Goal: Transaction & Acquisition: Purchase product/service

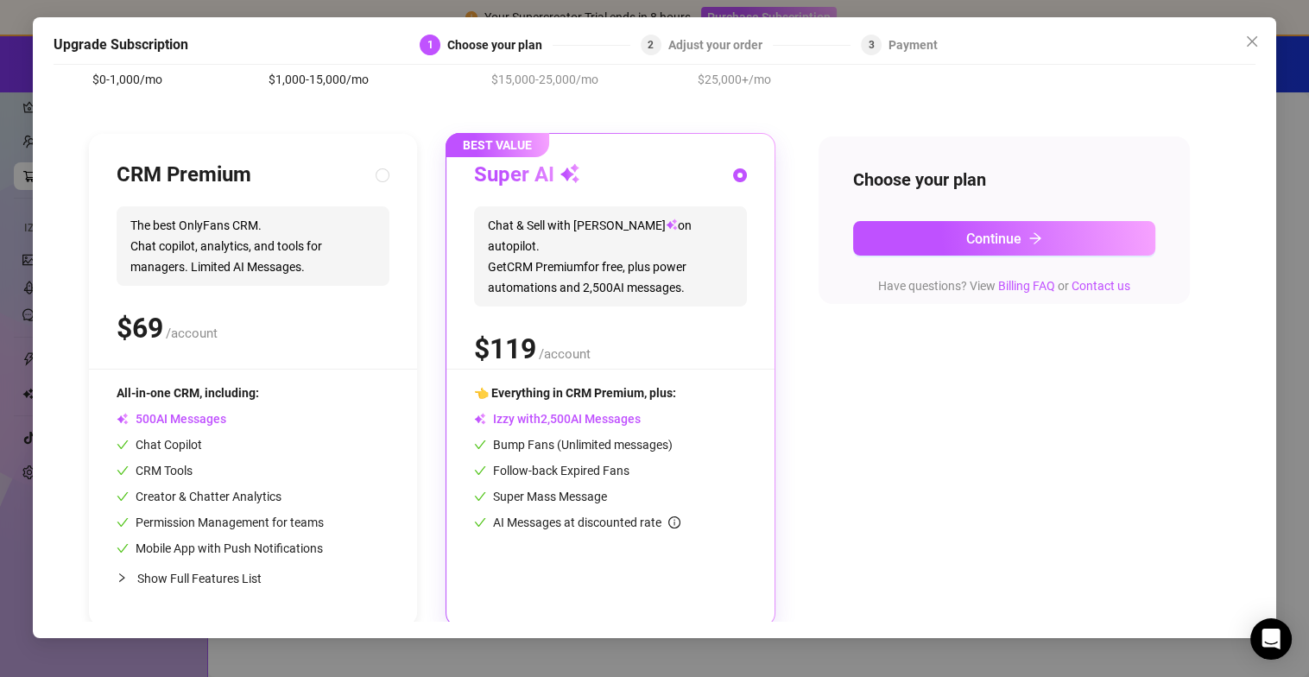
scroll to position [126, 0]
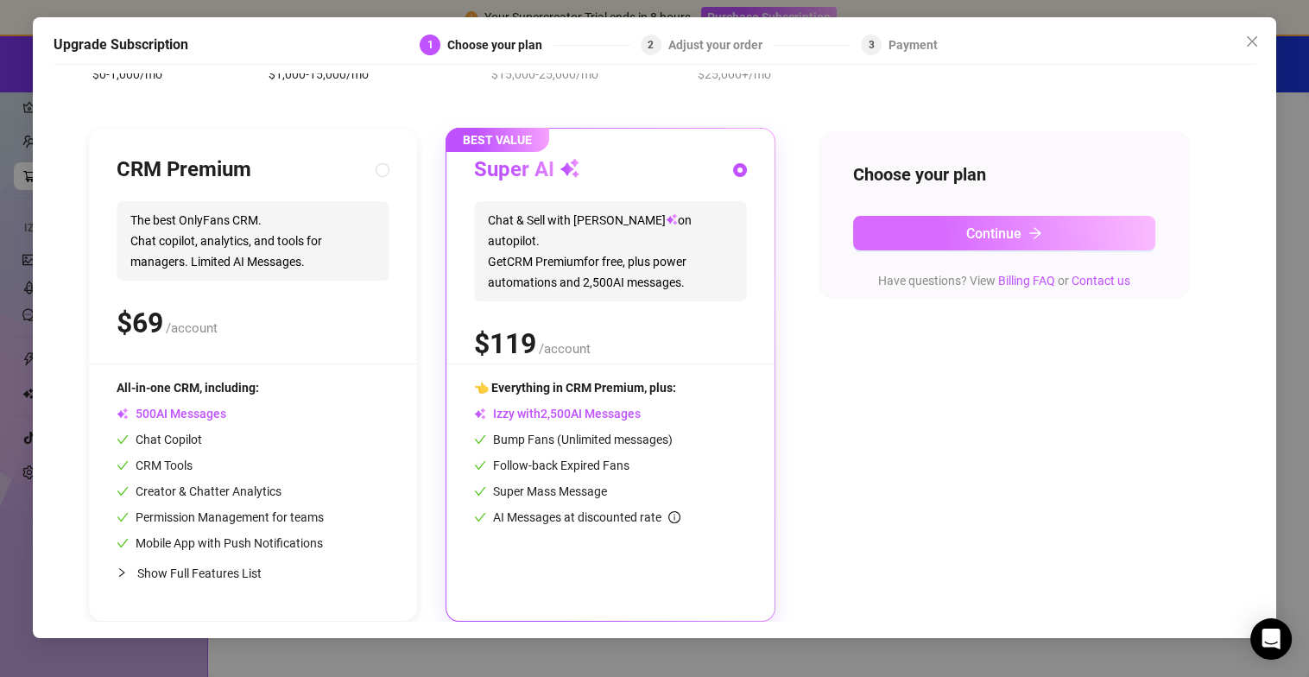
click at [904, 227] on button "Continue" at bounding box center [1004, 233] width 302 height 35
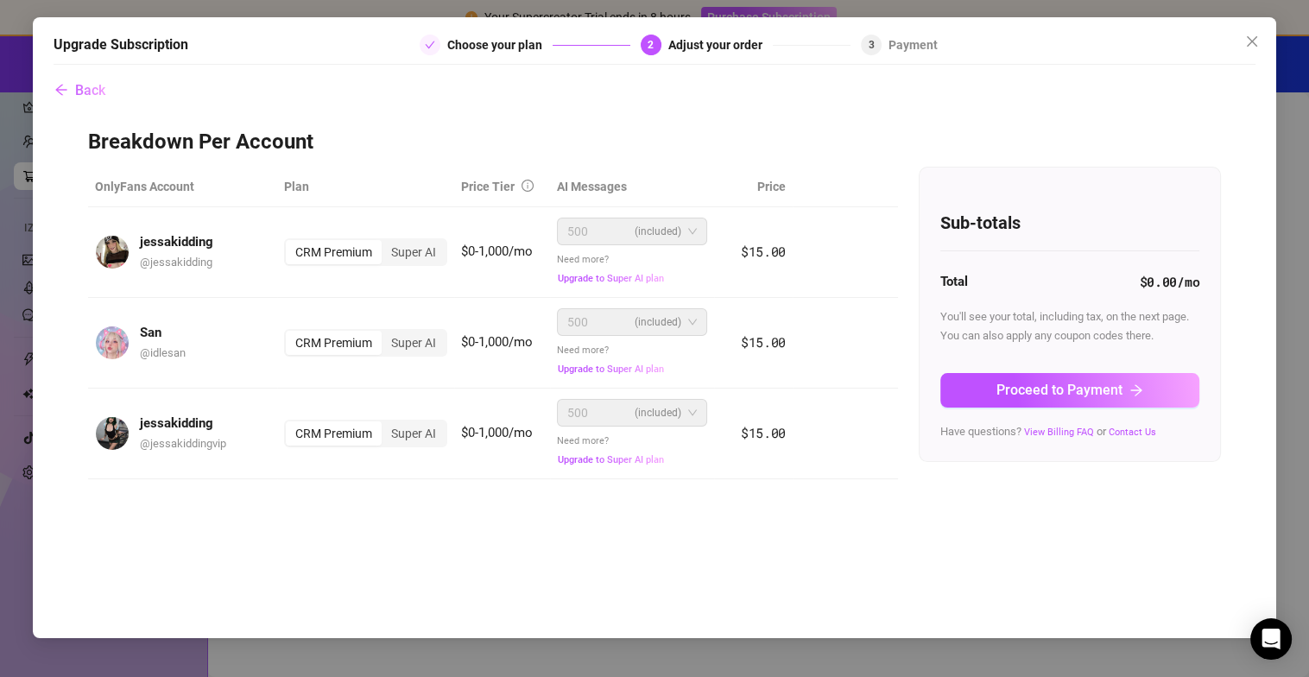
scroll to position [0, 0]
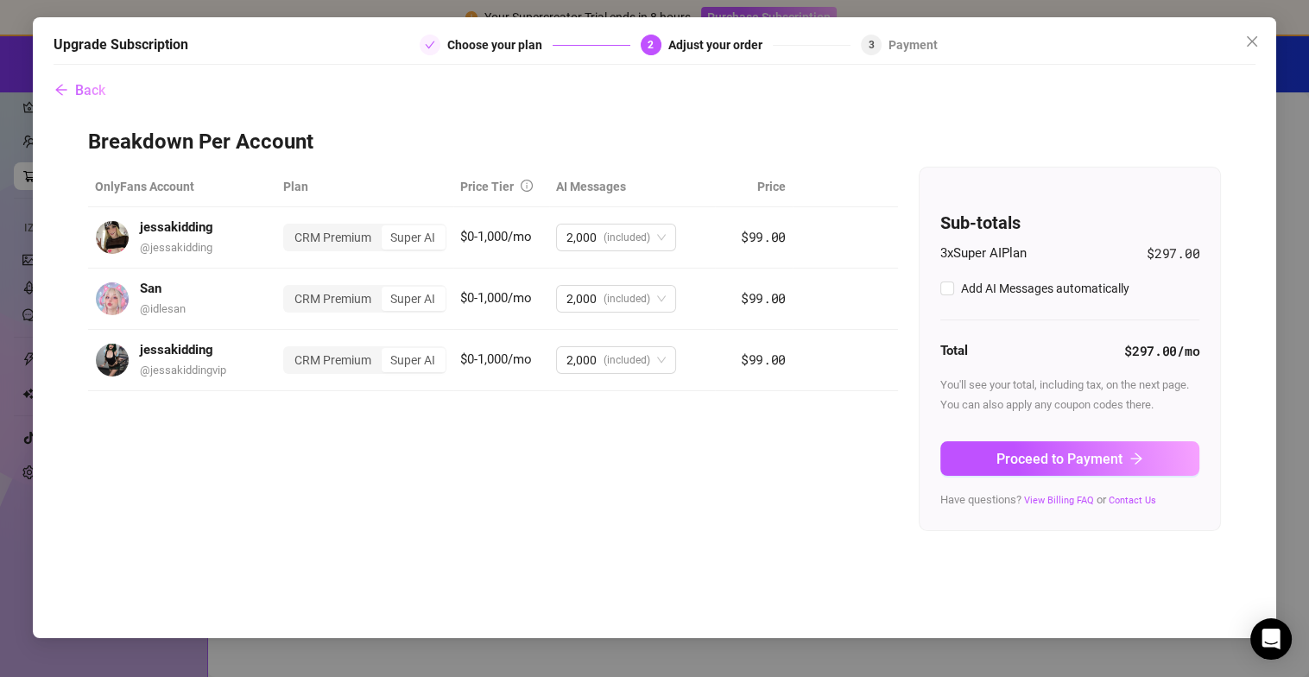
checkbox input "true"
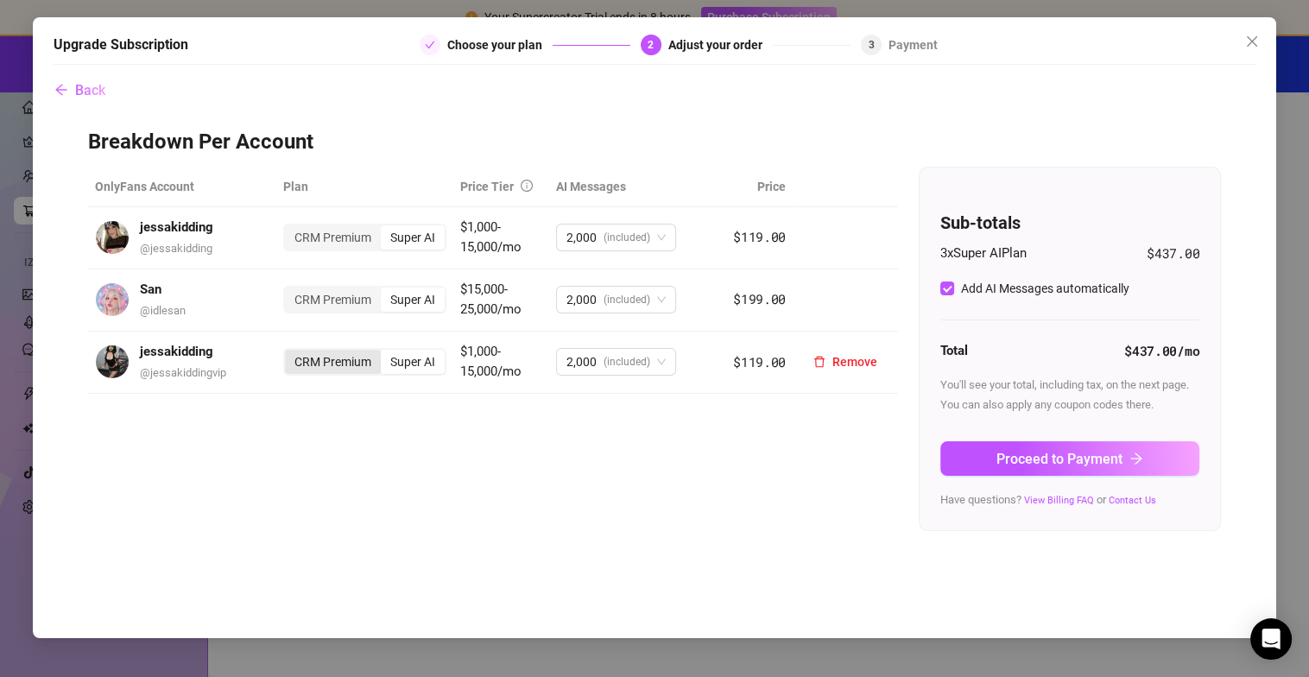
click at [295, 371] on div "CRM Premium" at bounding box center [333, 362] width 96 height 24
click at [289, 352] on input "CRM Premium" at bounding box center [289, 352] width 0 height 0
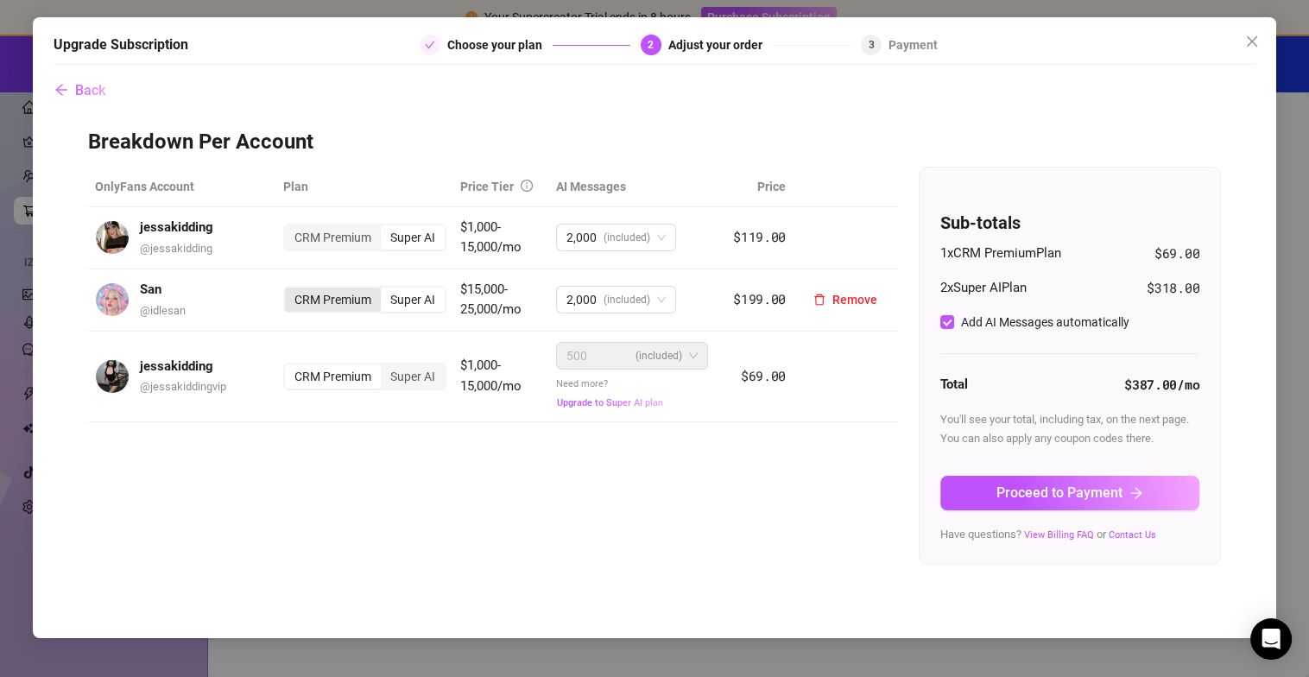
click at [351, 296] on div "CRM Premium" at bounding box center [333, 300] width 96 height 24
click at [289, 290] on input "CRM Premium" at bounding box center [289, 290] width 0 height 0
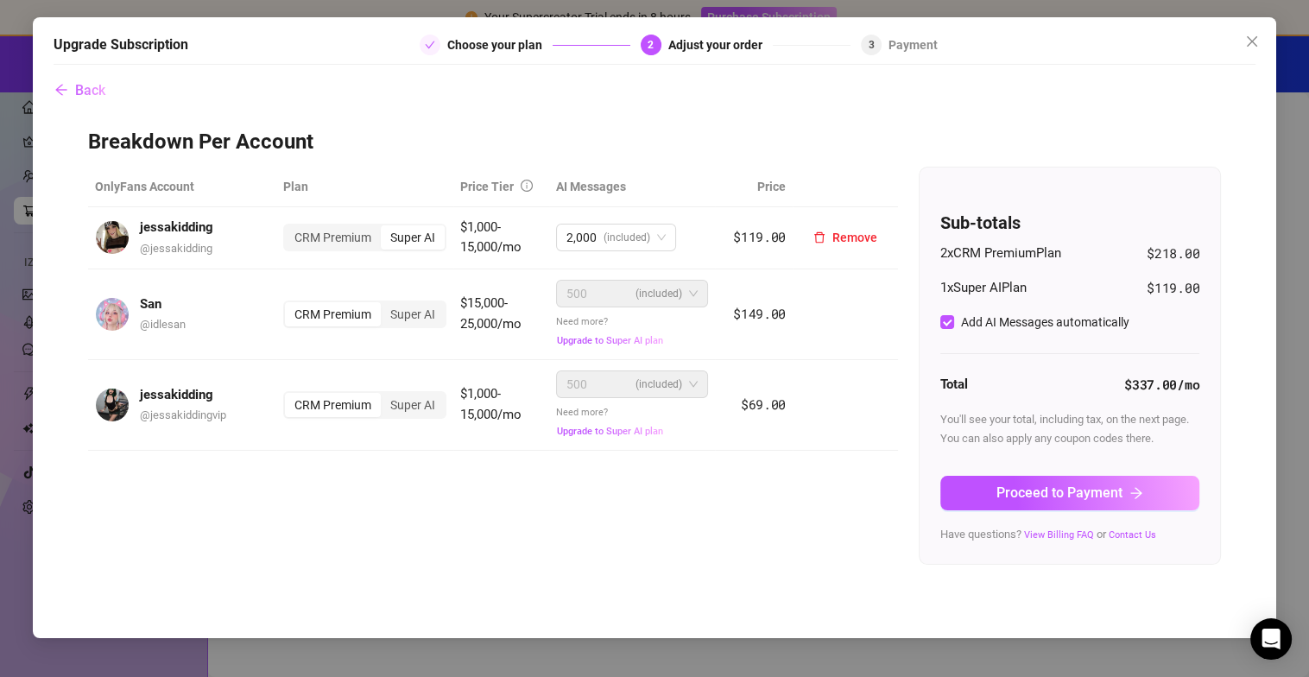
click at [346, 250] on div "CRM Premium Super AI" at bounding box center [364, 238] width 163 height 28
click at [352, 238] on div "CRM Premium" at bounding box center [333, 237] width 96 height 24
click at [289, 228] on input "CRM Premium" at bounding box center [289, 228] width 0 height 0
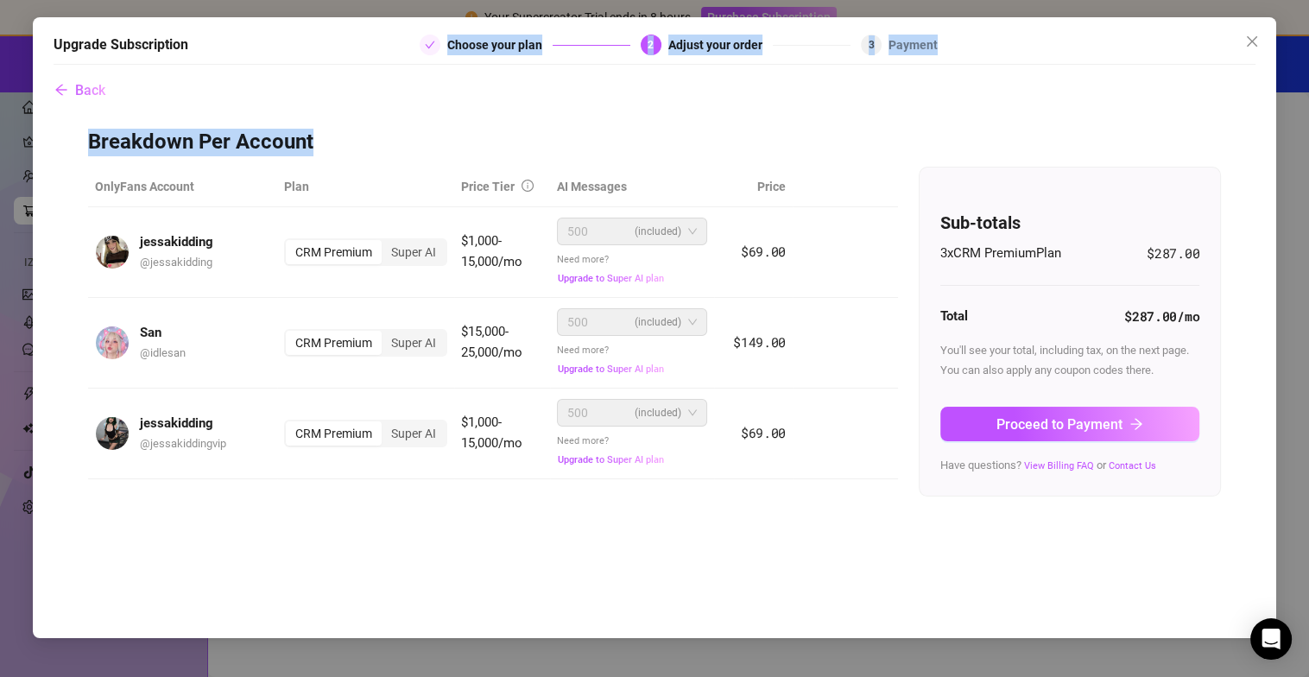
drag, startPoint x: 407, startPoint y: 38, endPoint x: 416, endPoint y: 152, distance: 114.4
click at [416, 152] on div "Upgrade Subscription Choose your plan 2 Adjust your order 3 Payment Back Breakd…" at bounding box center [655, 327] width 1244 height 621
click at [415, 149] on h3 "Breakdown Per Account" at bounding box center [654, 143] width 1133 height 28
drag, startPoint x: 354, startPoint y: 51, endPoint x: 403, endPoint y: 111, distance: 77.3
click at [403, 111] on div "Upgrade Subscription Choose your plan 2 Adjust your order 3 Payment Back Breakd…" at bounding box center [655, 327] width 1244 height 621
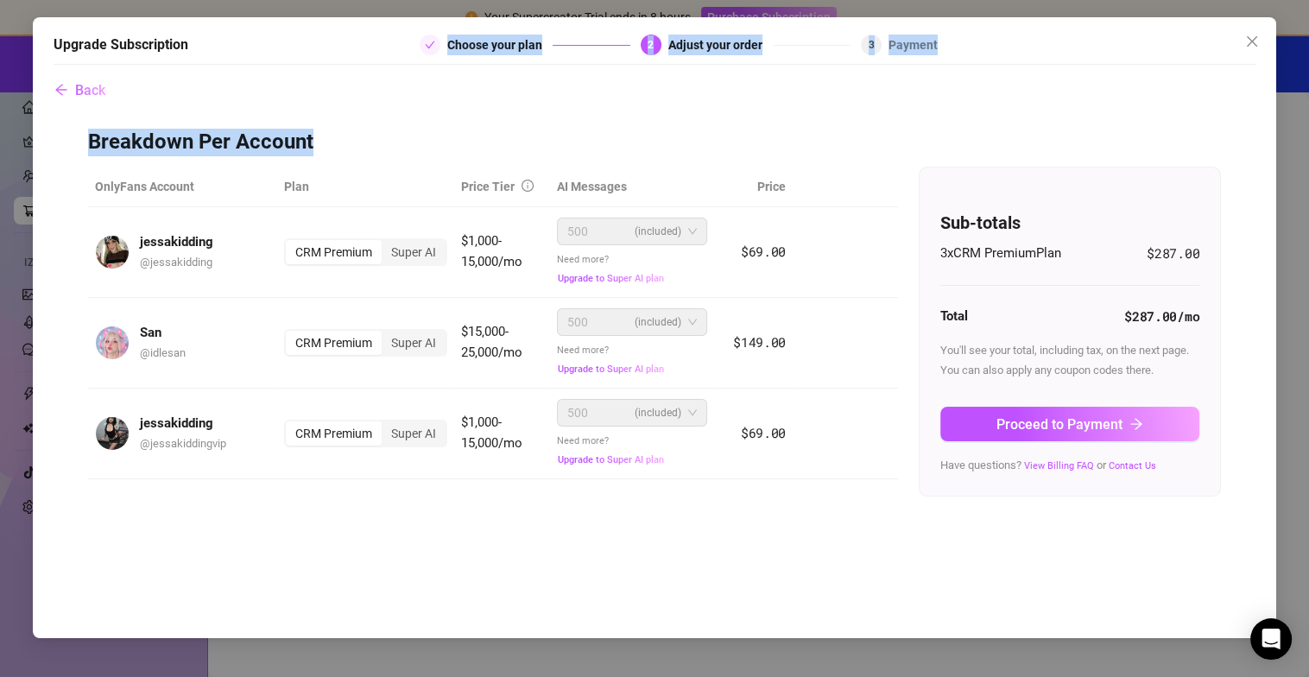
click at [403, 108] on div "Back Breakdown Per Account OnlyFans Account Plan Price Tier AI Messages Price j…" at bounding box center [655, 347] width 1202 height 548
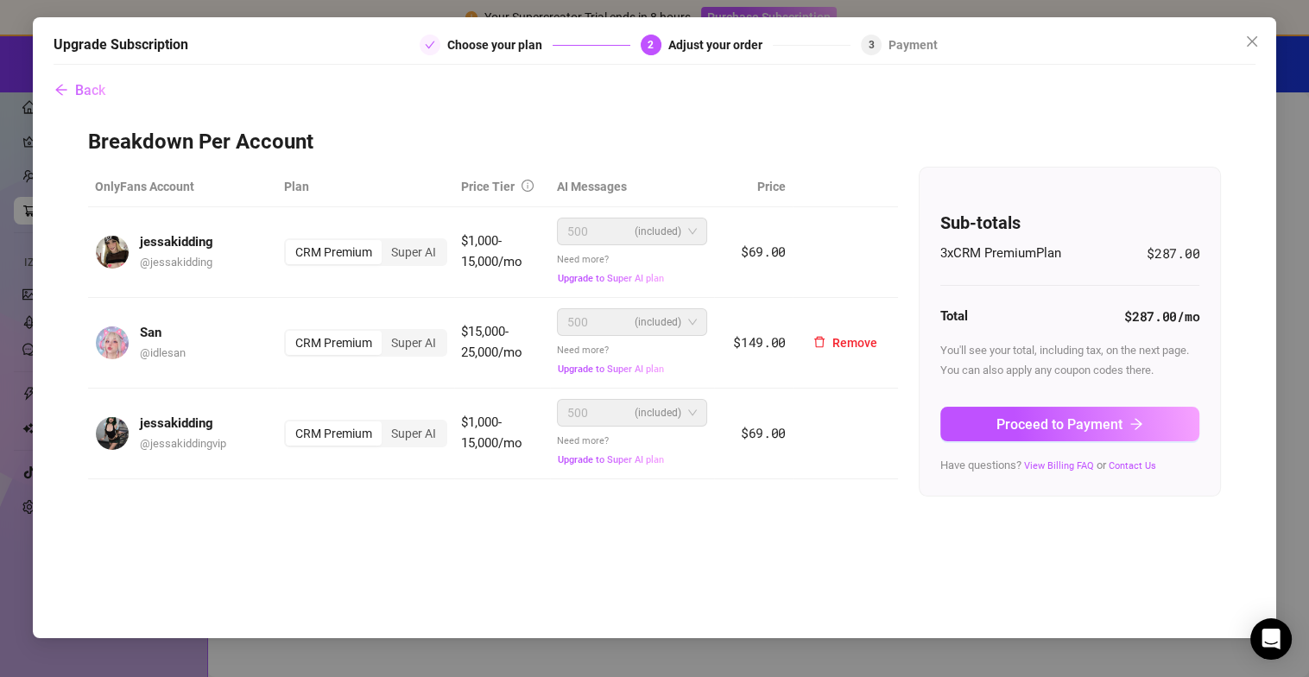
click at [408, 344] on div "Super AI" at bounding box center [414, 343] width 64 height 24
click at [386, 333] on input "Super AI" at bounding box center [386, 333] width 0 height 0
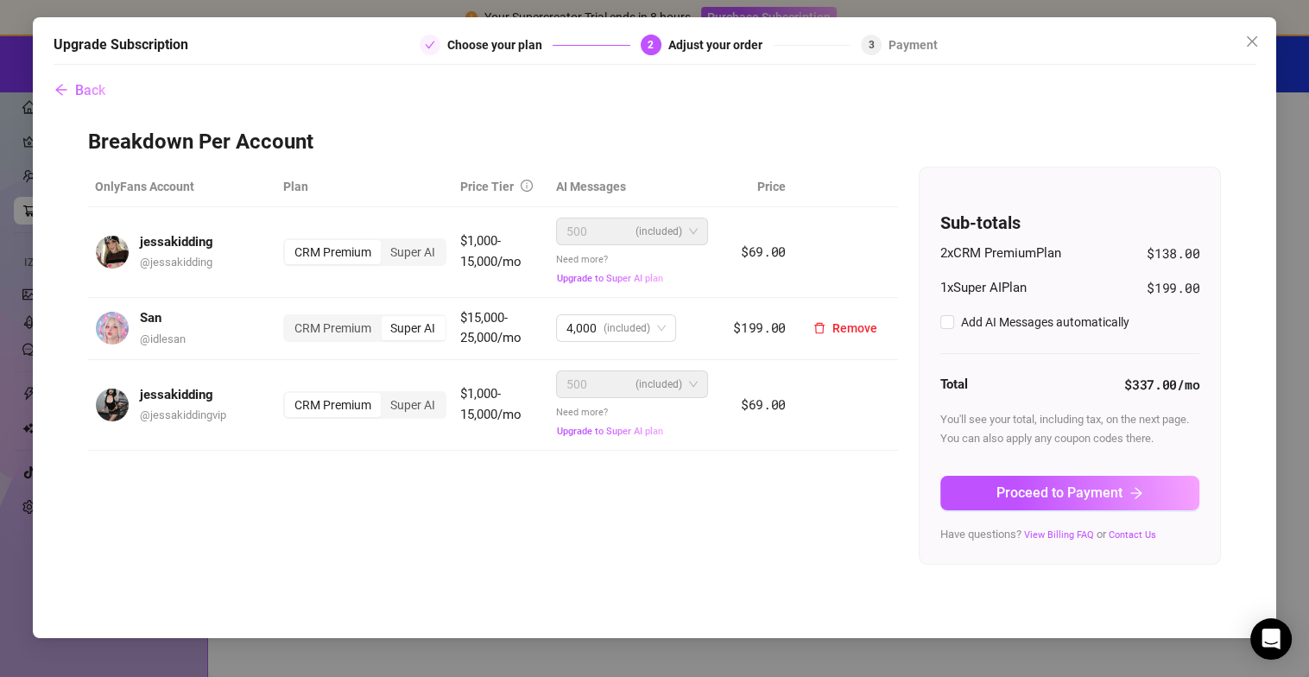
checkbox input "true"
click at [403, 248] on div "Super AI" at bounding box center [413, 252] width 64 height 24
click at [385, 243] on input "Super AI" at bounding box center [385, 243] width 0 height 0
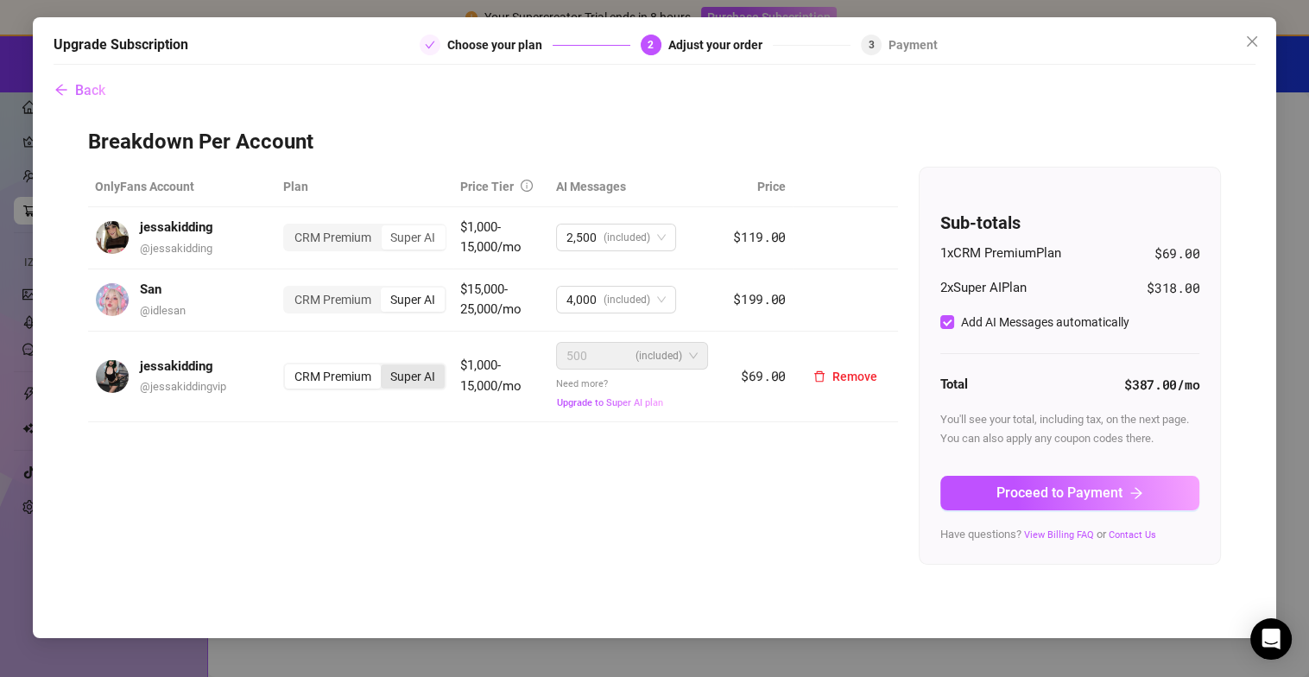
click at [427, 380] on div "Super AI" at bounding box center [413, 377] width 64 height 24
click at [385, 367] on input "Super AI" at bounding box center [385, 367] width 0 height 0
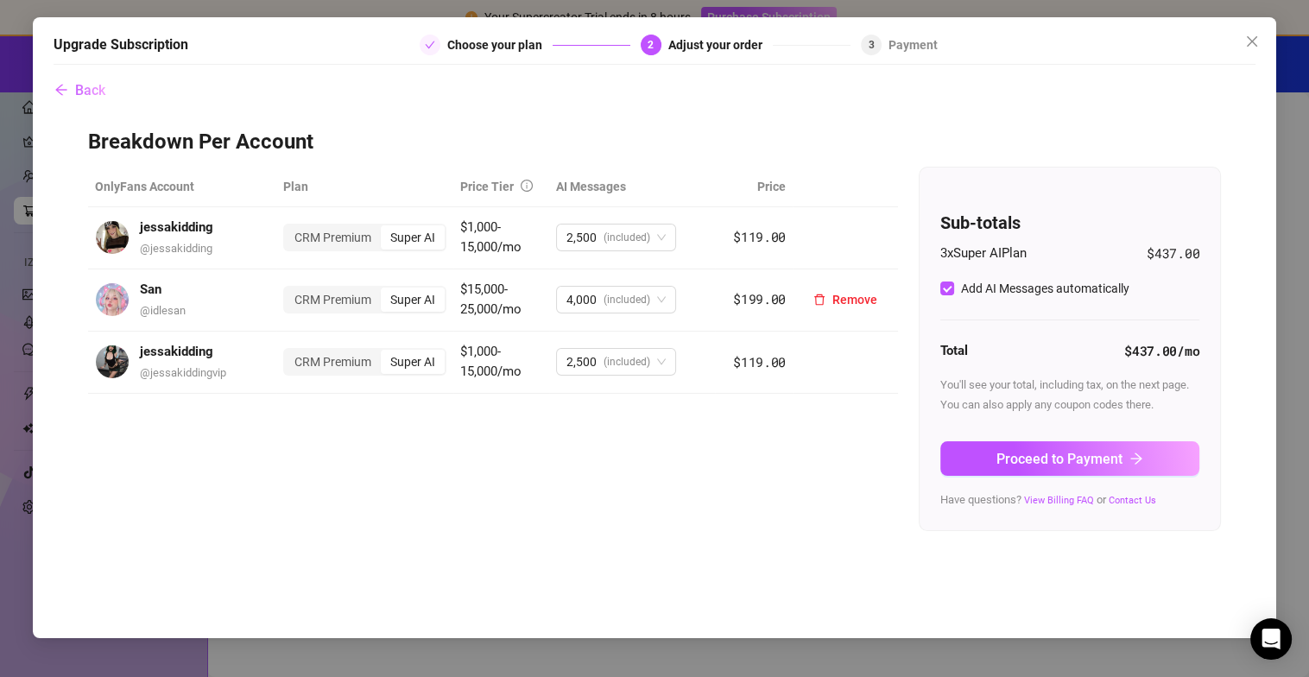
click at [340, 296] on div "CRM Premium" at bounding box center [333, 300] width 96 height 24
click at [289, 290] on input "CRM Premium" at bounding box center [289, 290] width 0 height 0
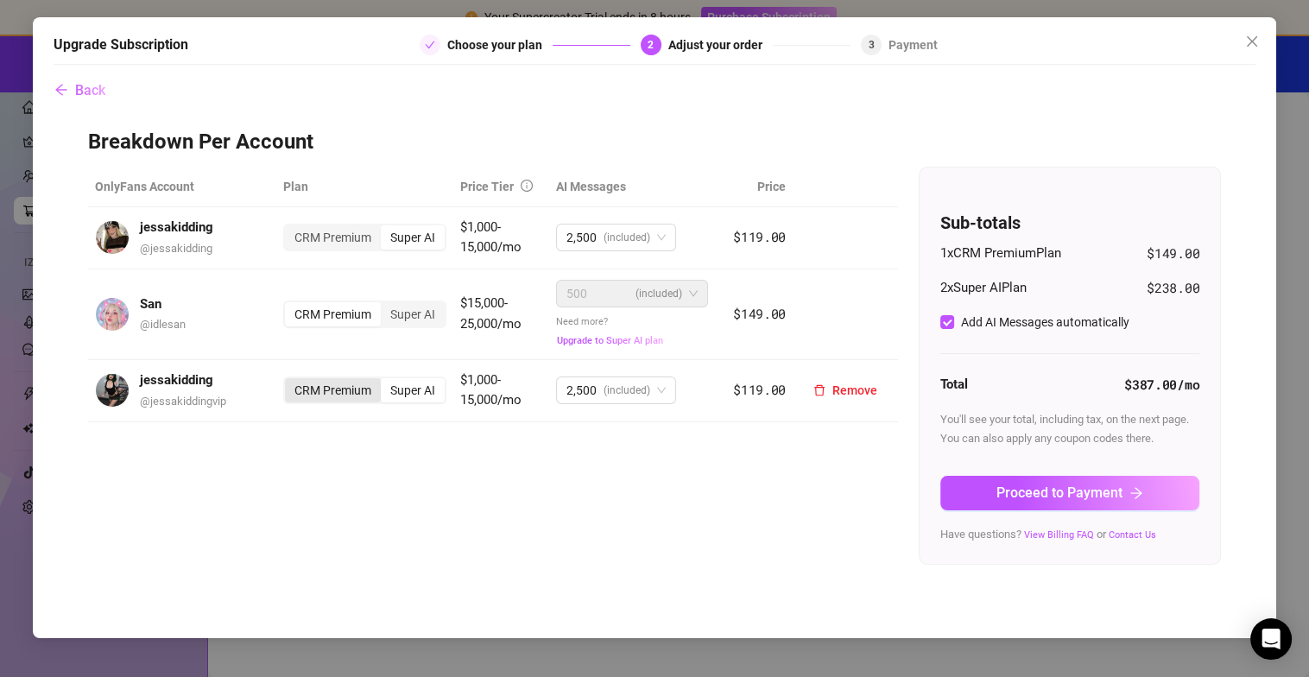
click at [354, 389] on div "CRM Premium" at bounding box center [333, 390] width 96 height 24
click at [289, 381] on input "CRM Premium" at bounding box center [289, 381] width 0 height 0
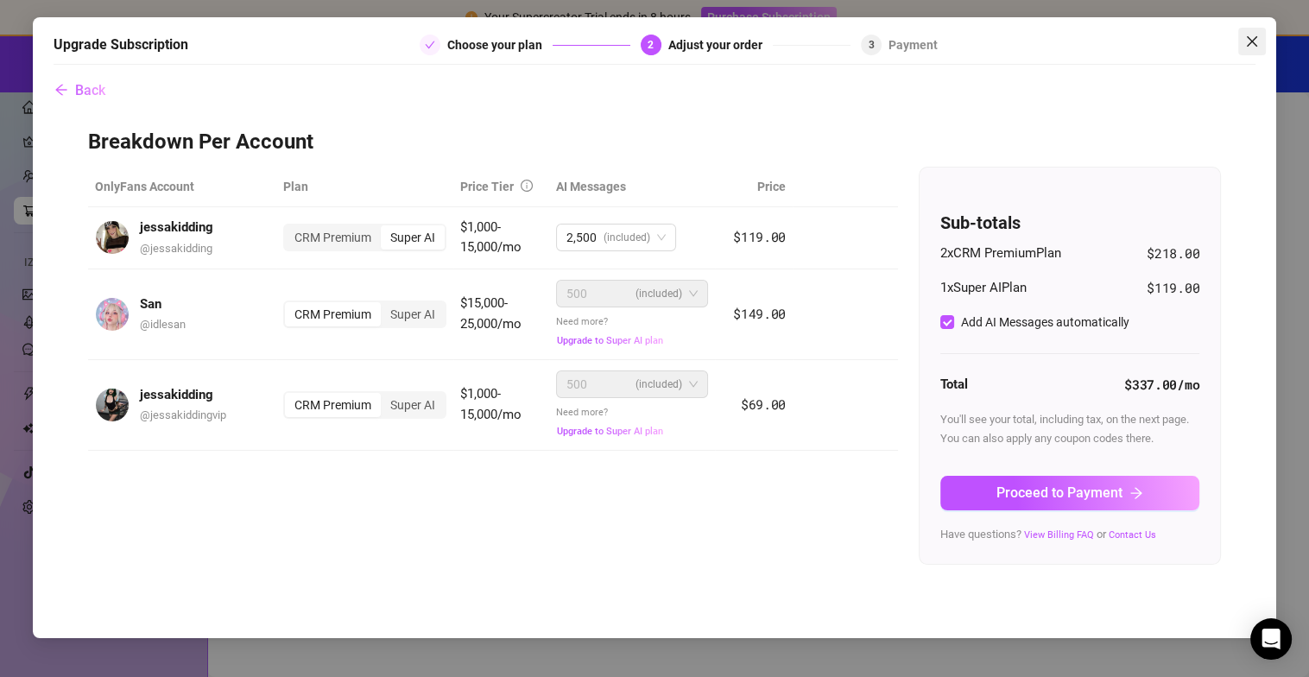
click at [1254, 35] on icon "close" at bounding box center [1253, 42] width 14 height 14
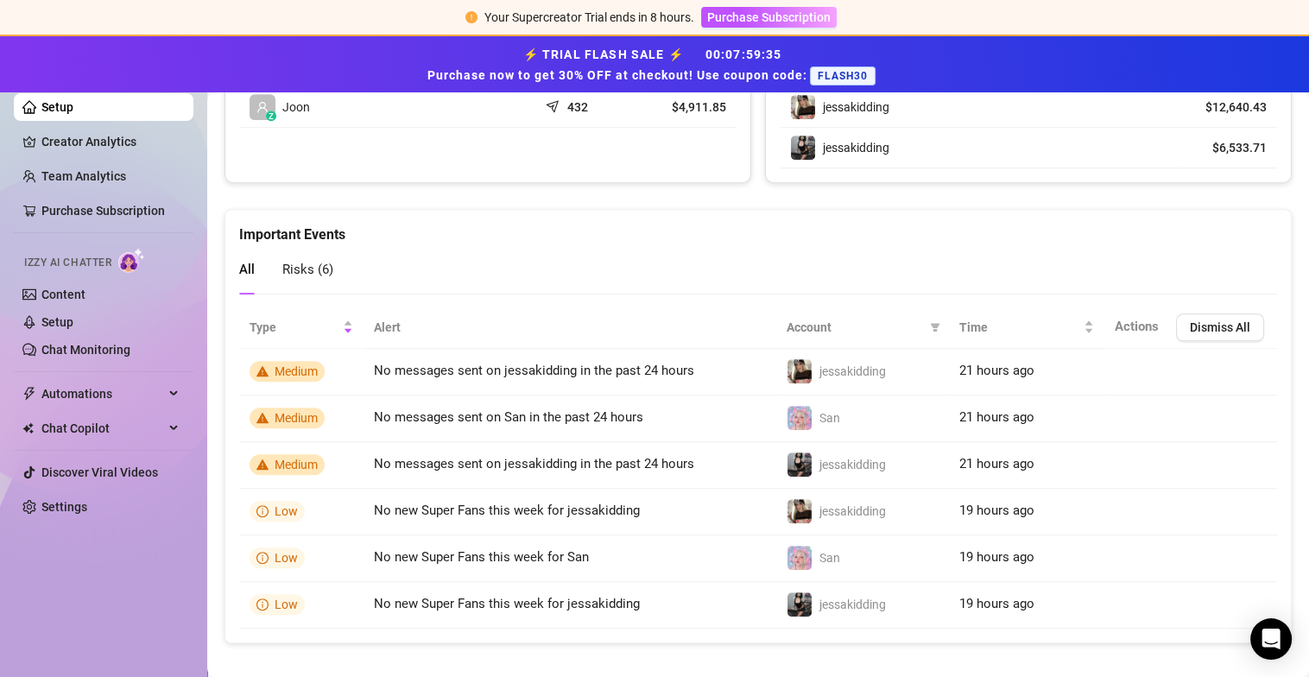
scroll to position [1246, 0]
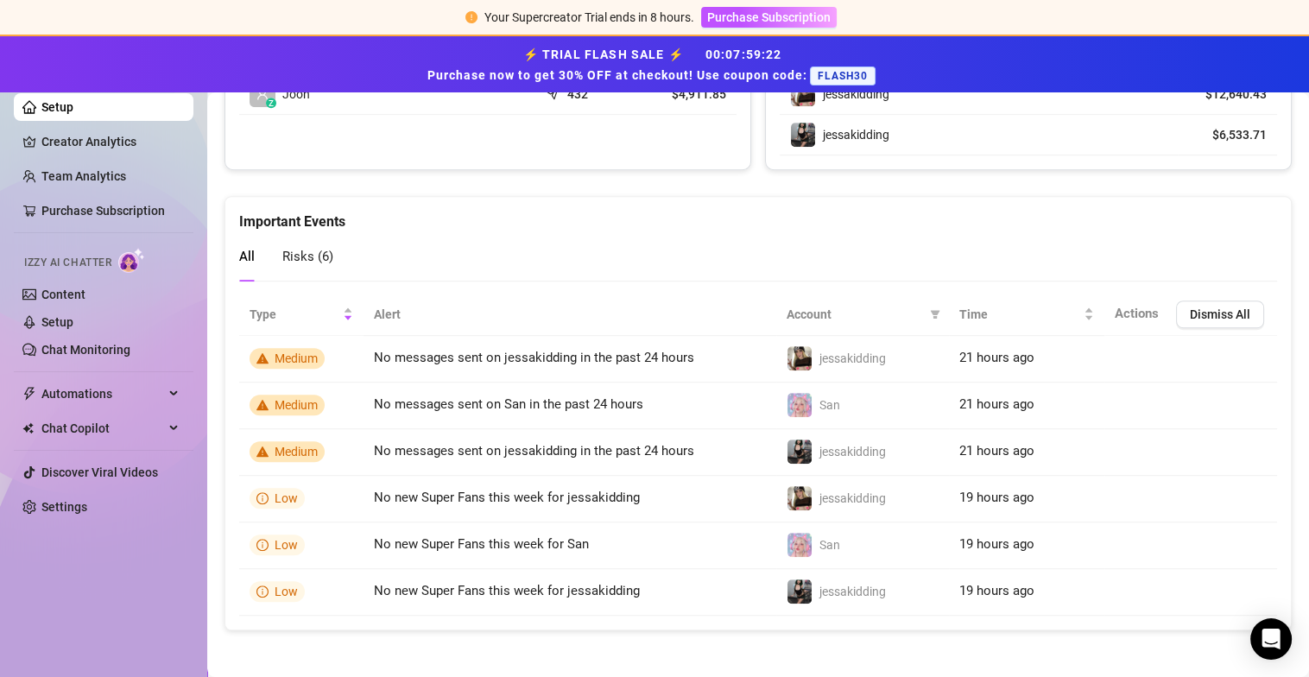
click at [317, 249] on span "Risks ( 6 )" at bounding box center [307, 257] width 51 height 16
click at [253, 254] on span "All" at bounding box center [247, 257] width 16 height 16
click at [248, 254] on span "All" at bounding box center [247, 257] width 16 height 16
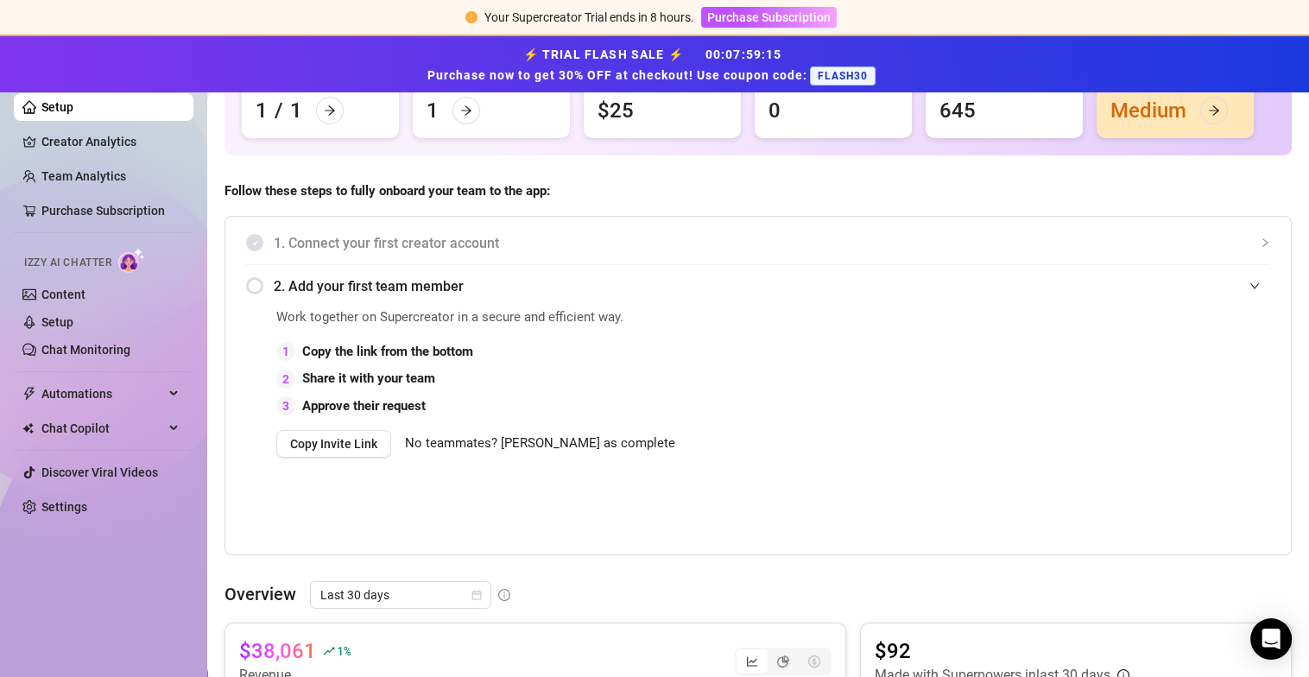
scroll to position [37, 0]
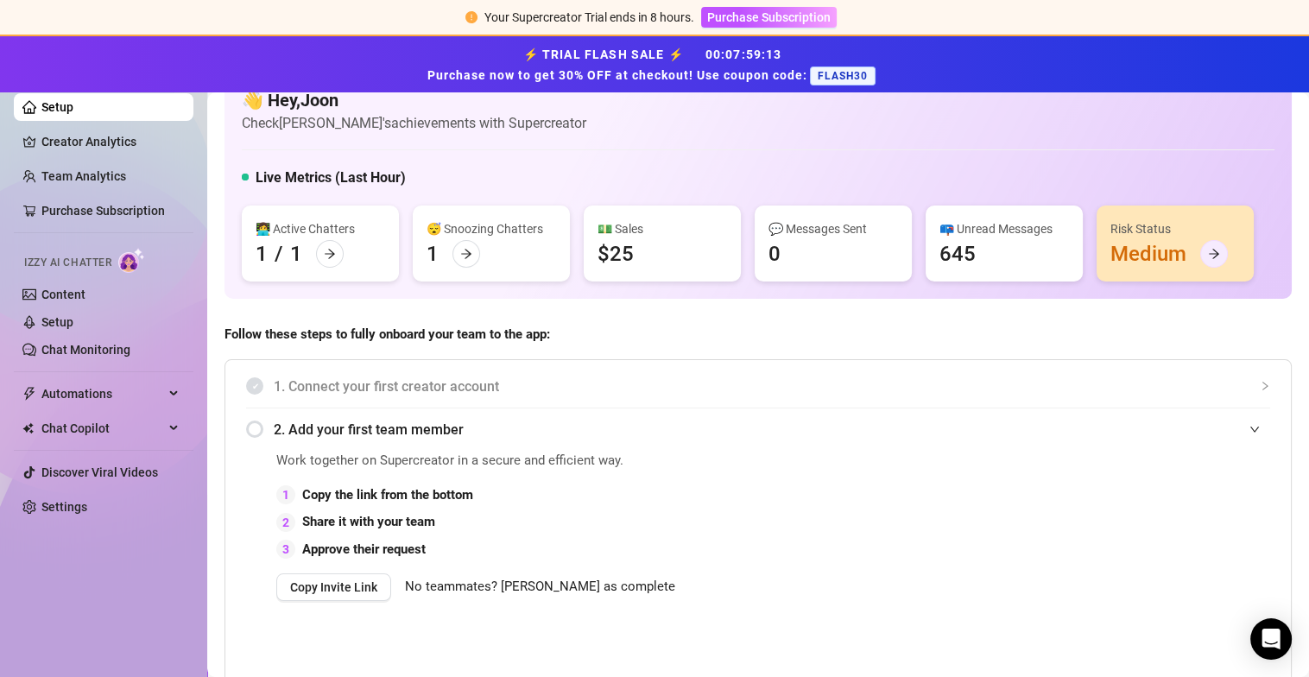
click at [1219, 257] on icon "arrow-right" at bounding box center [1214, 254] width 12 height 12
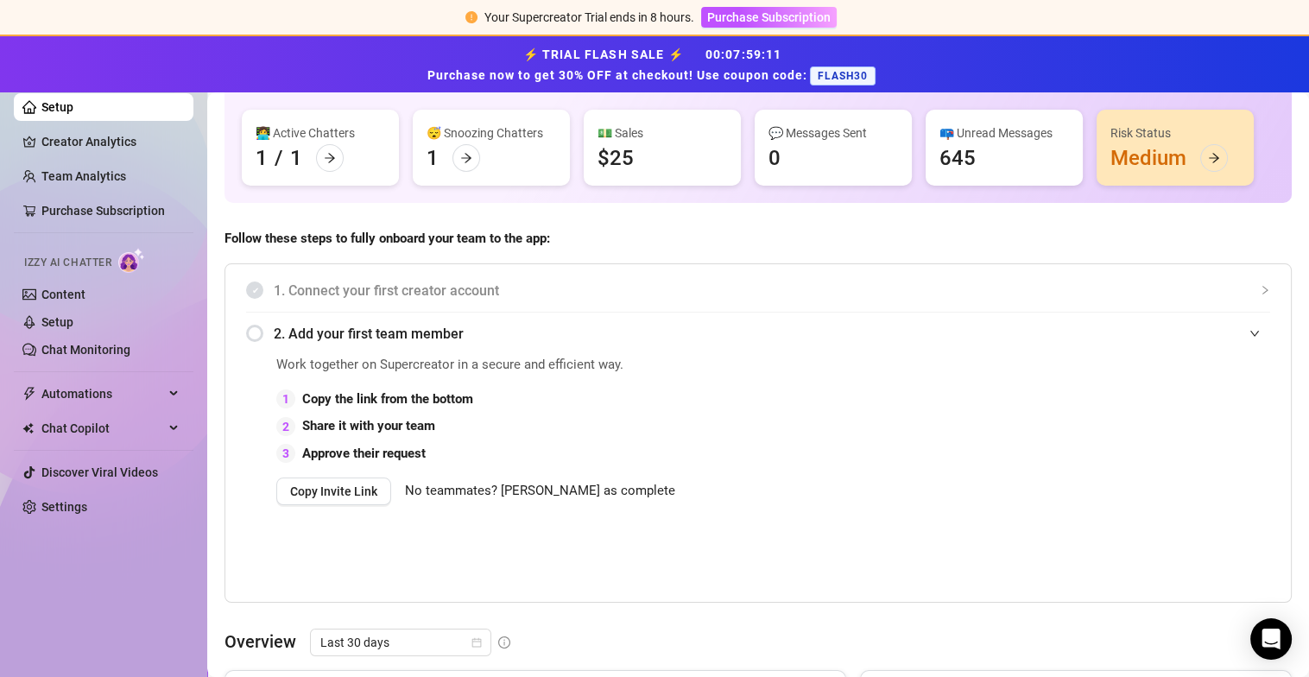
scroll to position [0, 0]
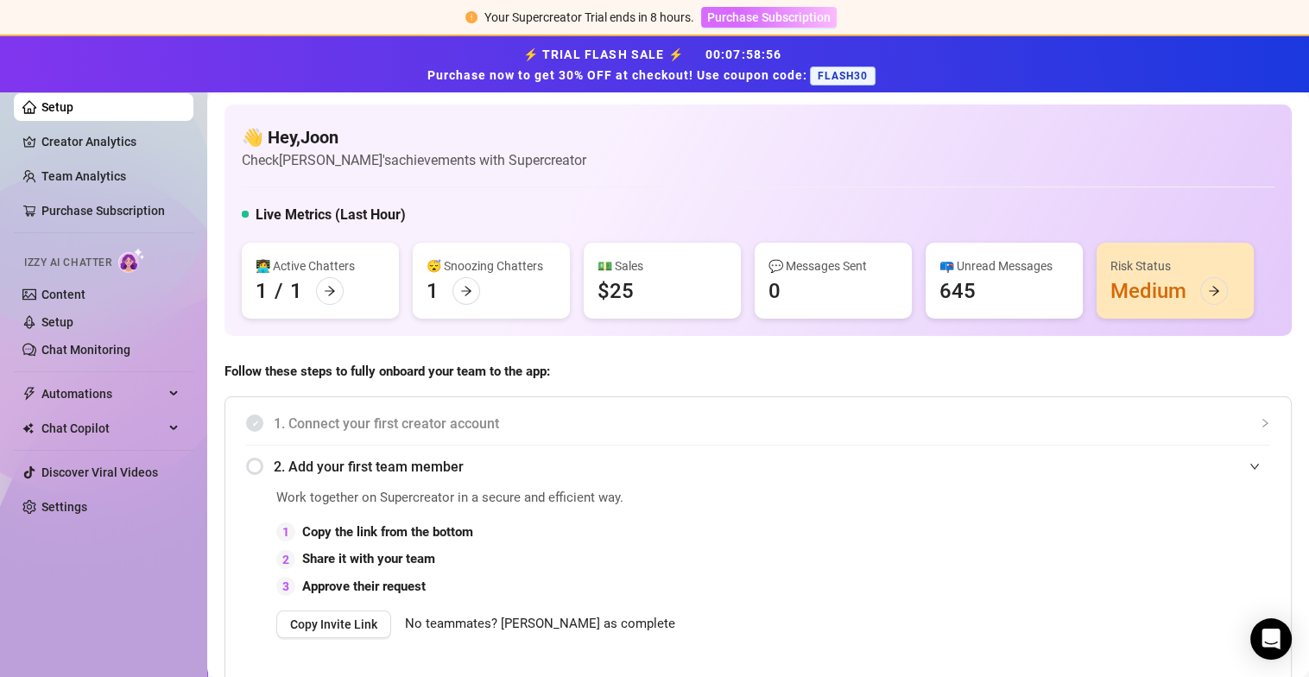
click at [823, 14] on span "Purchase Subscription" at bounding box center [769, 17] width 124 height 14
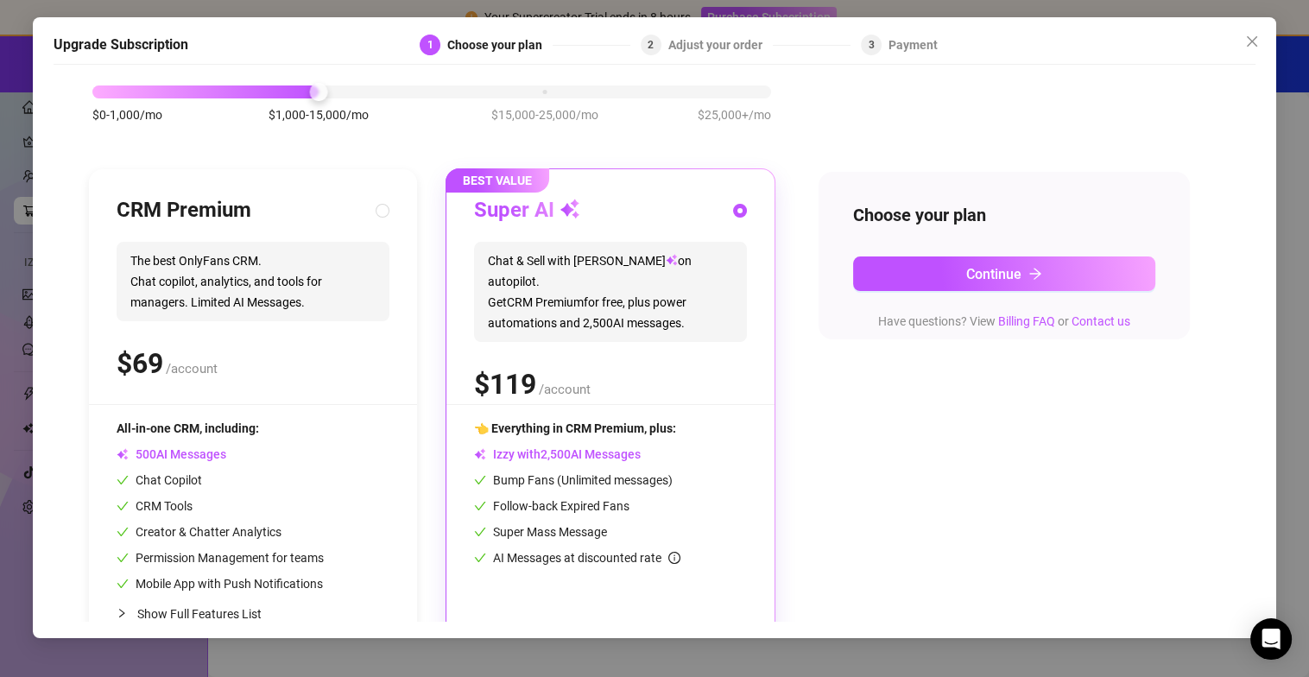
scroll to position [126, 0]
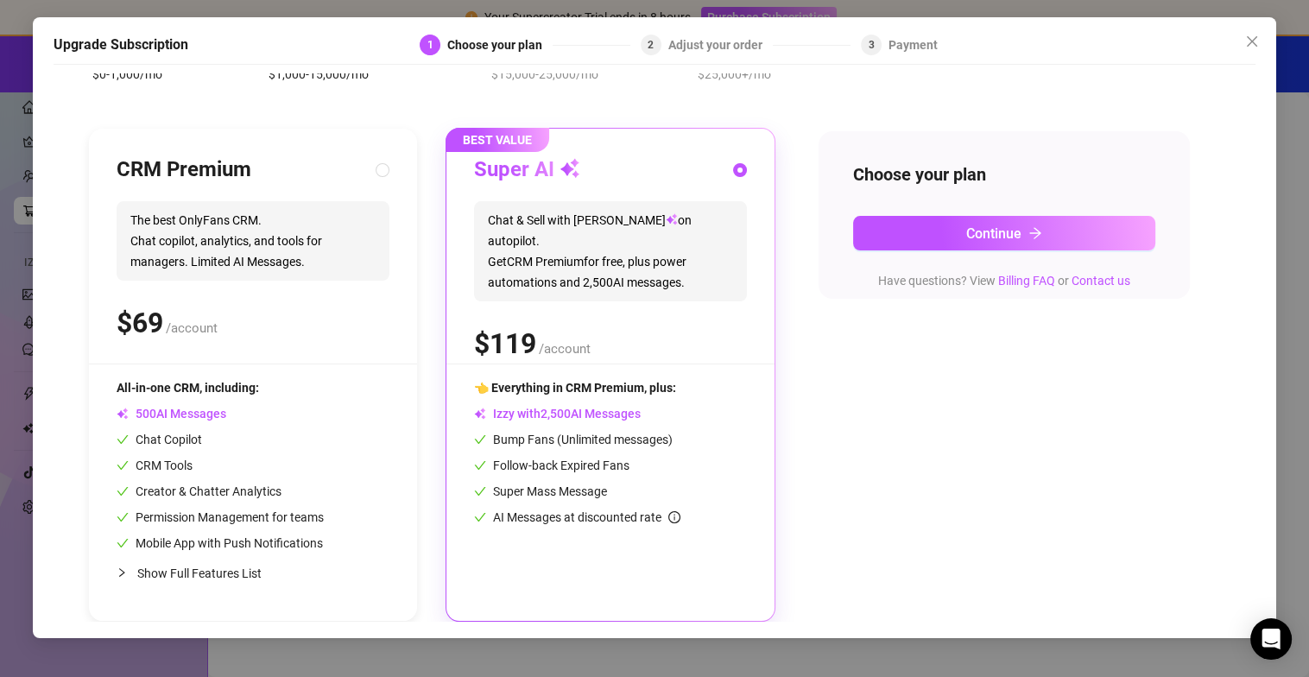
click at [238, 574] on span "Show Full Features List" at bounding box center [199, 574] width 124 height 14
radio input "true"
radio input "false"
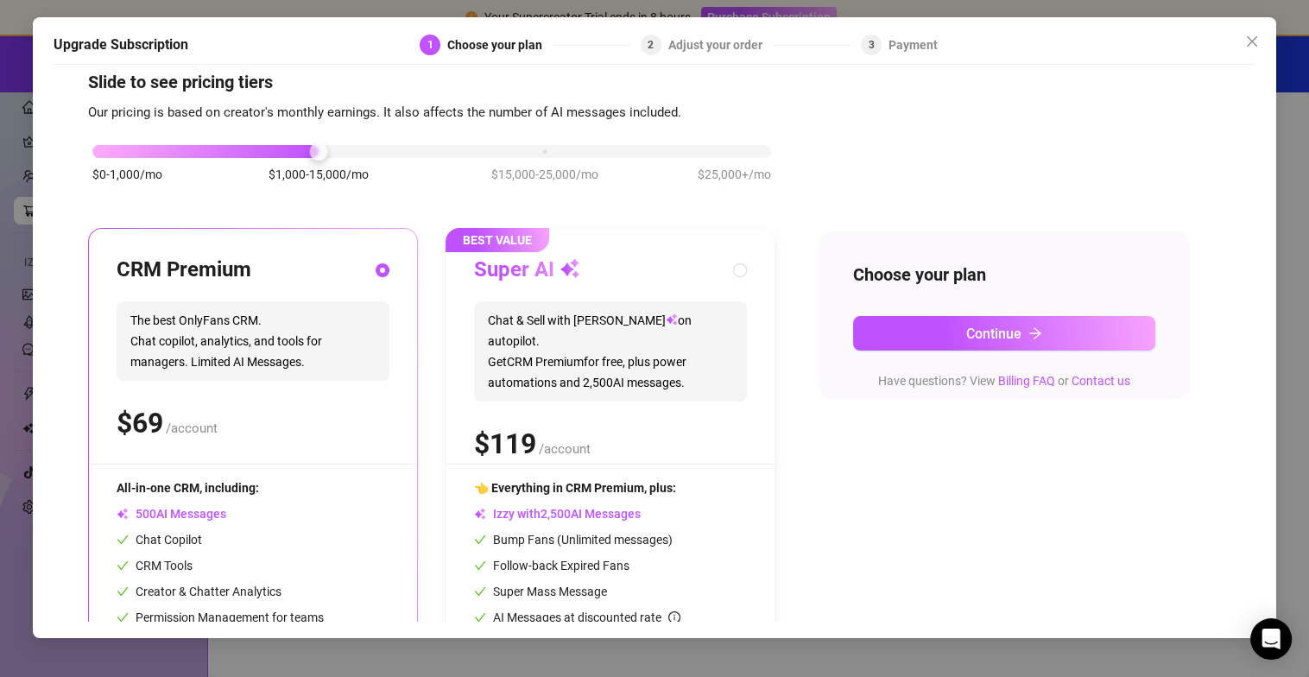
scroll to position [0, 0]
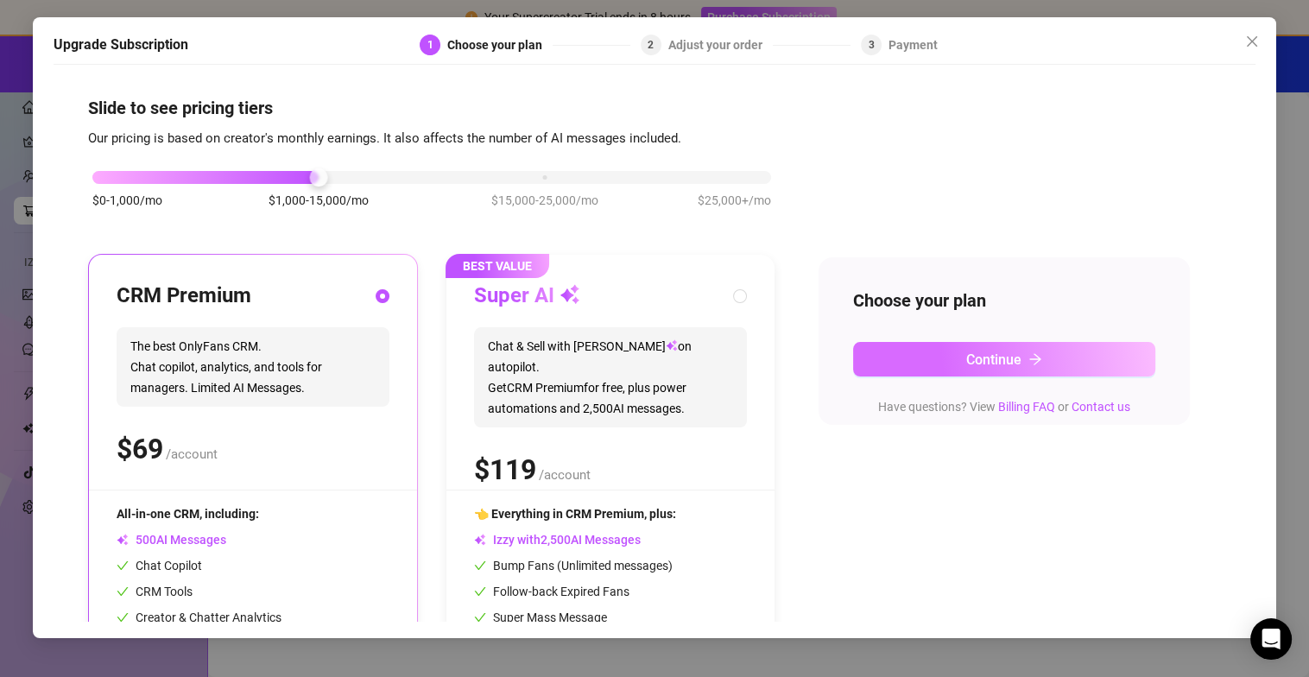
click at [903, 364] on button "Continue" at bounding box center [1004, 359] width 302 height 35
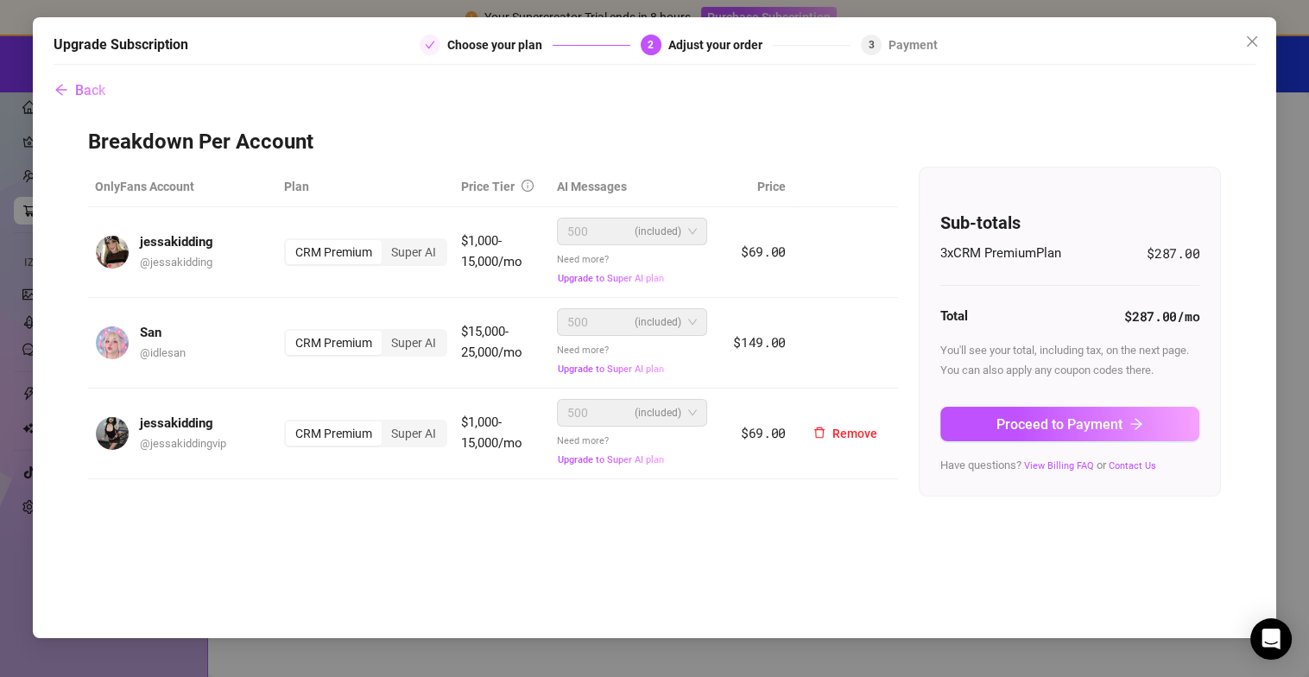
click at [651, 422] on span "(included)" at bounding box center [658, 413] width 47 height 26
click at [430, 433] on div "Super AI" at bounding box center [414, 434] width 64 height 24
click at [386, 424] on input "Super AI" at bounding box center [386, 424] width 0 height 0
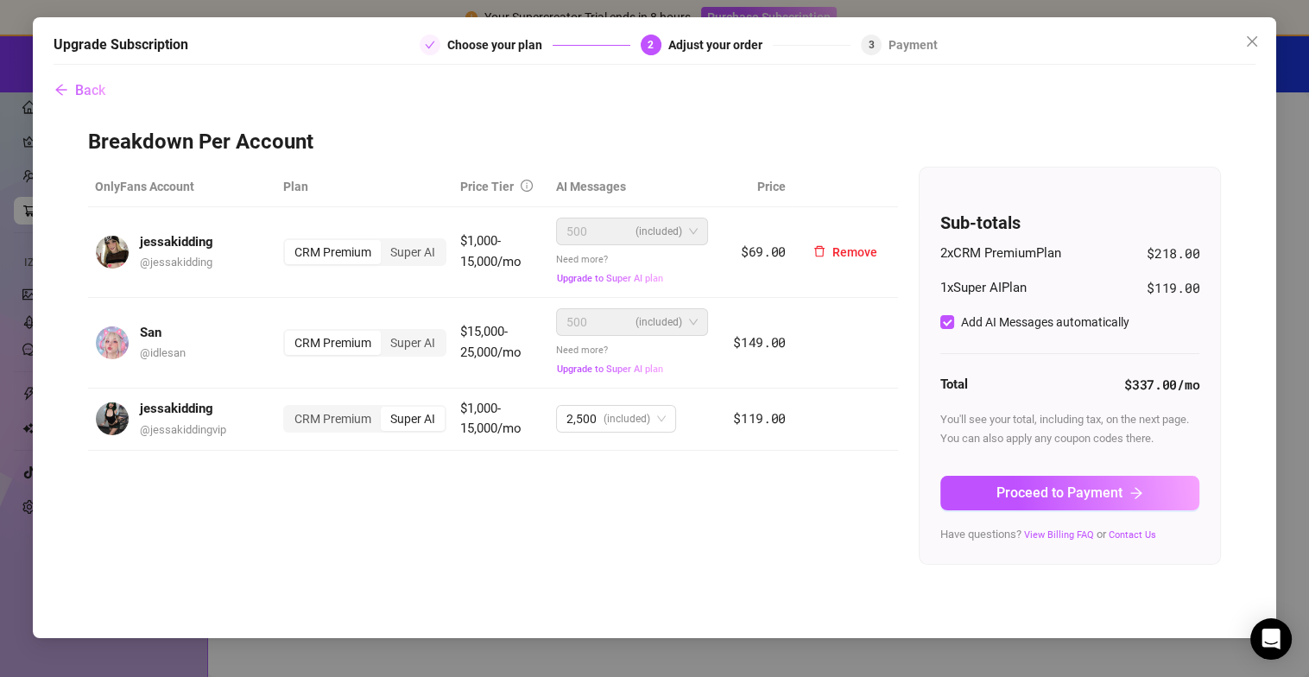
click at [408, 264] on div "CRM Premium Super AI" at bounding box center [364, 252] width 163 height 28
click at [421, 244] on div "Super AI" at bounding box center [413, 252] width 64 height 24
click at [385, 243] on input "Super AI" at bounding box center [385, 243] width 0 height 0
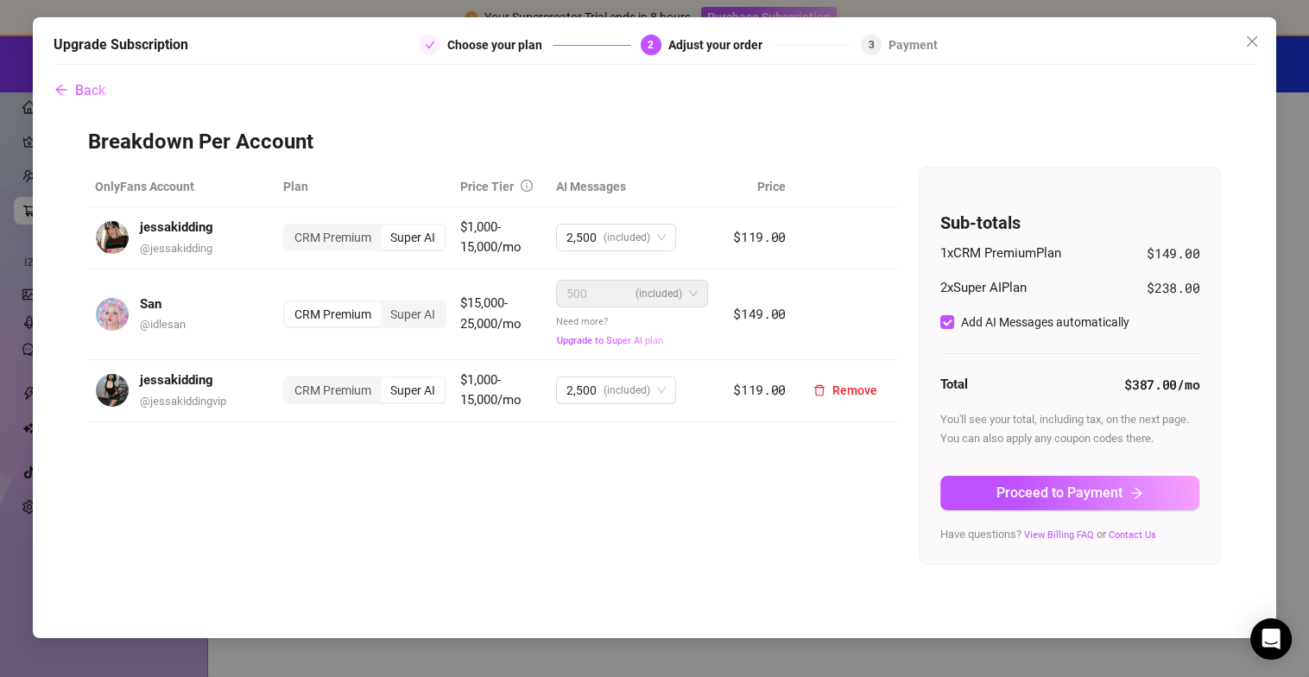
drag, startPoint x: 422, startPoint y: 319, endPoint x: 388, endPoint y: 370, distance: 61.1
click at [422, 318] on div "Super AI" at bounding box center [413, 314] width 64 height 24
click at [385, 305] on input "Super AI" at bounding box center [385, 305] width 0 height 0
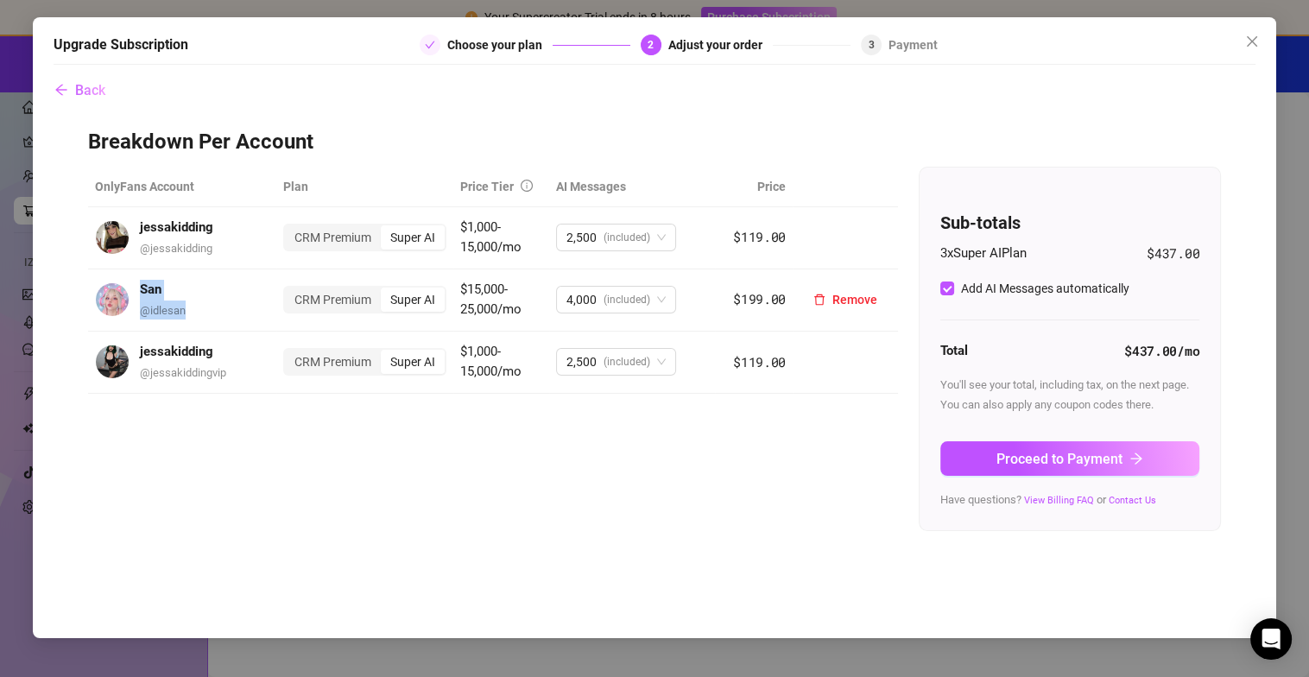
drag, startPoint x: 273, startPoint y: 295, endPoint x: 269, endPoint y: 320, distance: 26.1
click at [269, 320] on td "San @ idlesan" at bounding box center [182, 300] width 188 height 62
click at [258, 400] on div "OnlyFans Account Plan Price Tier AI Messages Price jessakidding @ jessakidding …" at bounding box center [493, 289] width 810 height 244
click at [369, 229] on div "CRM Premium" at bounding box center [333, 237] width 96 height 24
click at [289, 228] on input "CRM Premium" at bounding box center [289, 228] width 0 height 0
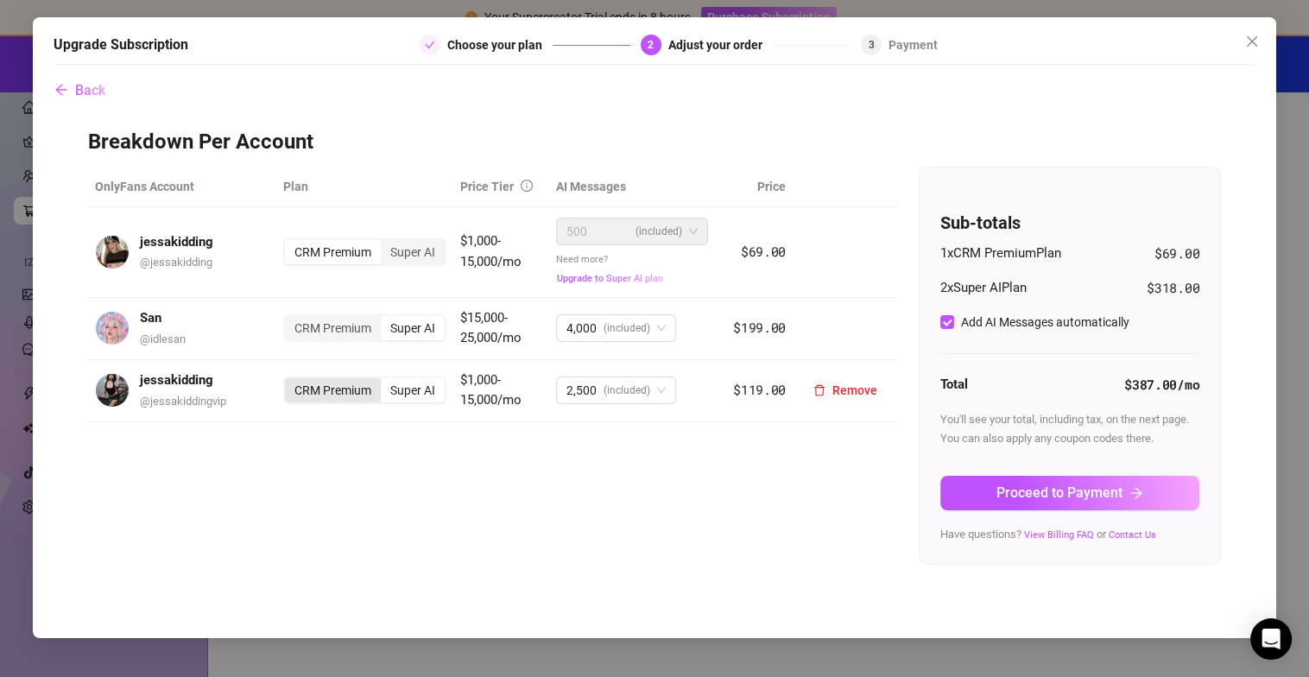
click at [340, 383] on div "CRM Premium" at bounding box center [333, 390] width 96 height 24
click at [289, 381] on input "CRM Premium" at bounding box center [289, 381] width 0 height 0
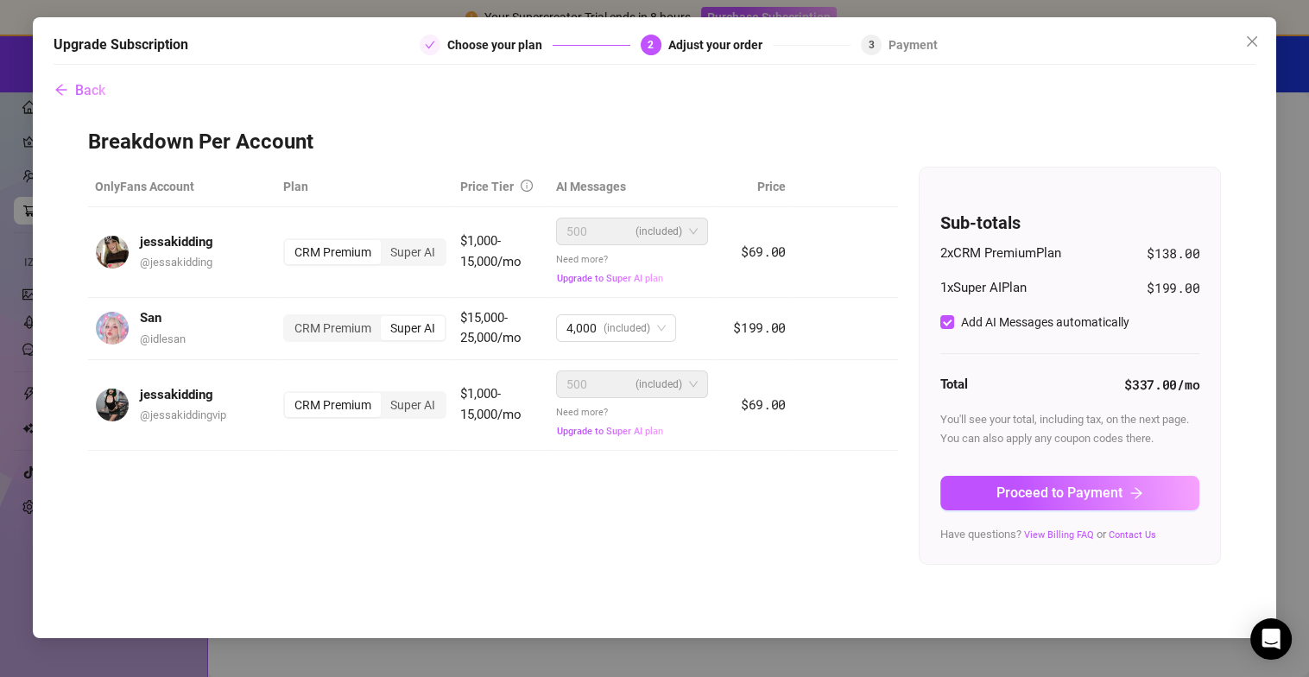
click at [485, 498] on div "OnlyFans Account Plan Price Tier AI Messages Price jessakidding @ jessakidding …" at bounding box center [654, 366] width 1133 height 399
click at [343, 324] on div "CRM Premium" at bounding box center [333, 328] width 96 height 24
click at [289, 319] on input "CRM Premium" at bounding box center [289, 319] width 0 height 0
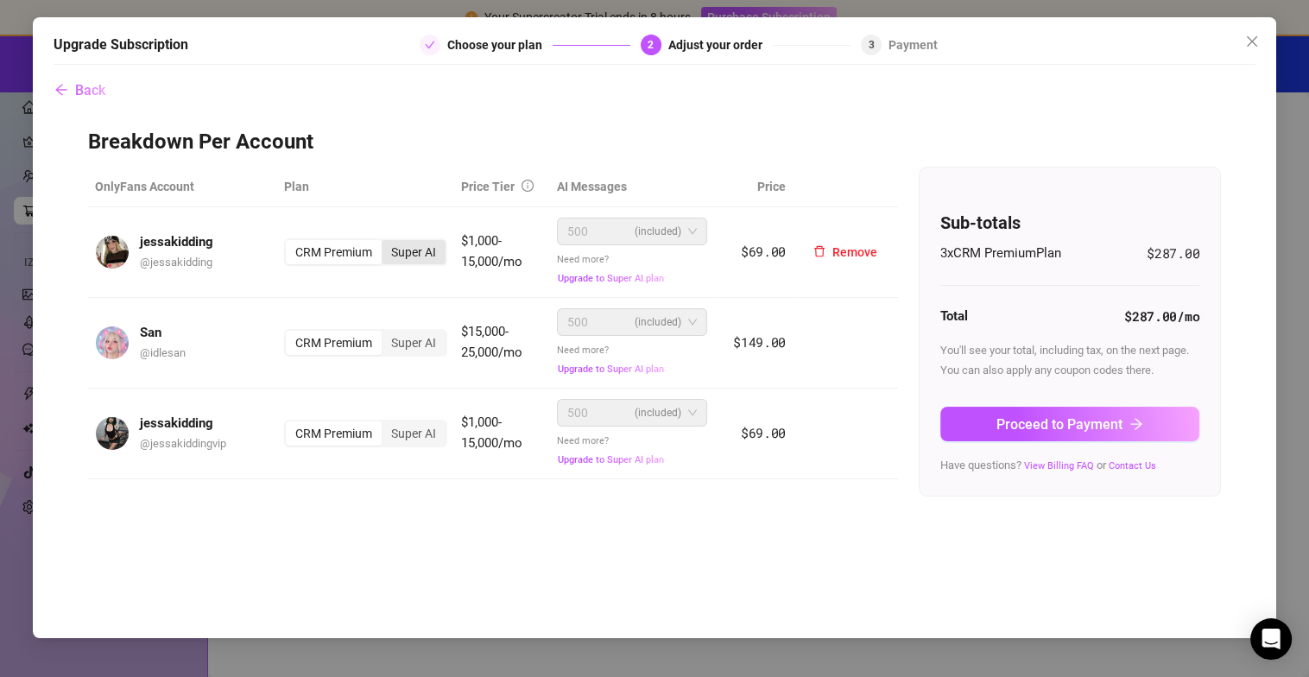
click at [425, 253] on div "Super AI" at bounding box center [414, 252] width 64 height 24
click at [386, 243] on input "Super AI" at bounding box center [386, 243] width 0 height 0
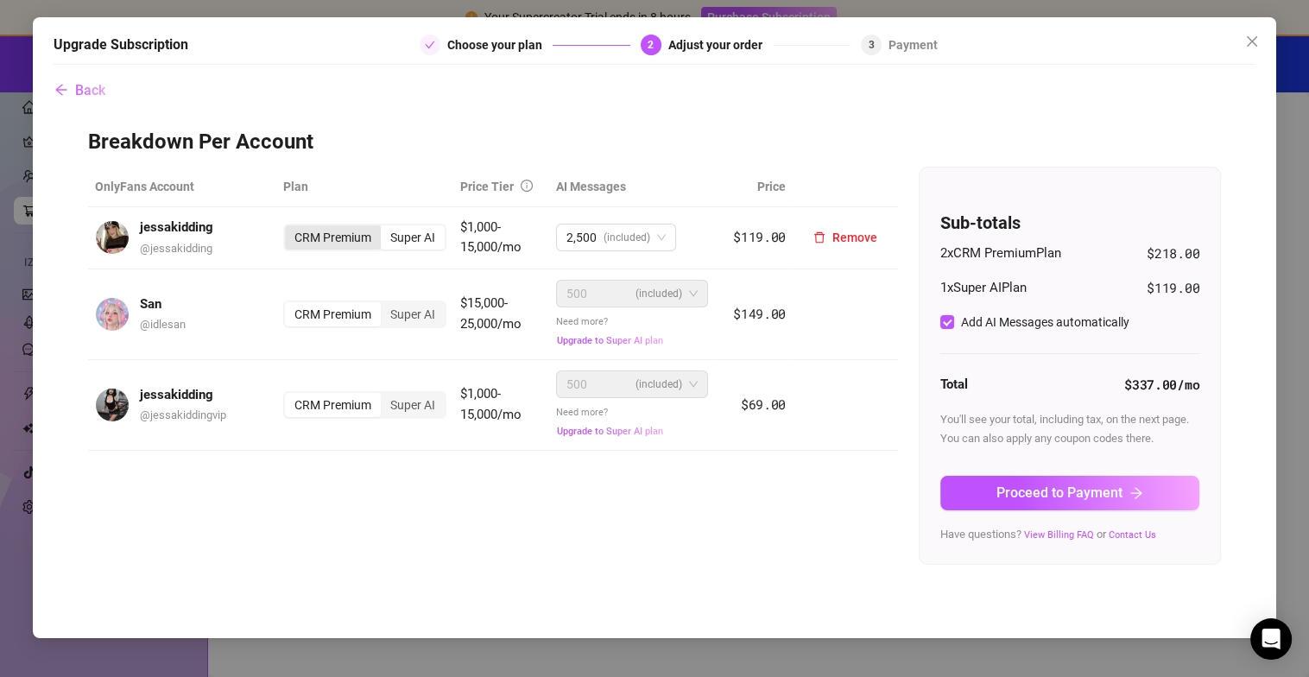
click at [330, 240] on div "CRM Premium" at bounding box center [333, 237] width 96 height 24
click at [289, 228] on input "CRM Premium" at bounding box center [289, 228] width 0 height 0
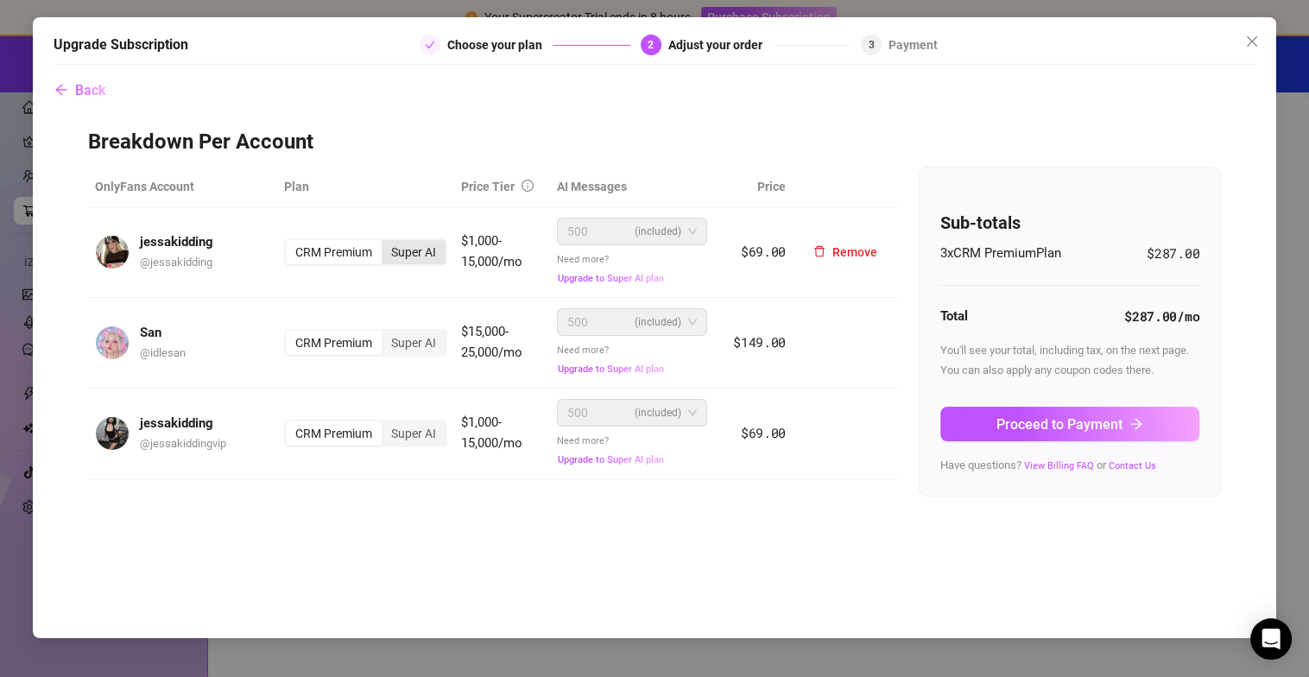
click at [397, 251] on div "Super AI" at bounding box center [414, 252] width 64 height 24
click at [386, 243] on input "Super AI" at bounding box center [386, 243] width 0 height 0
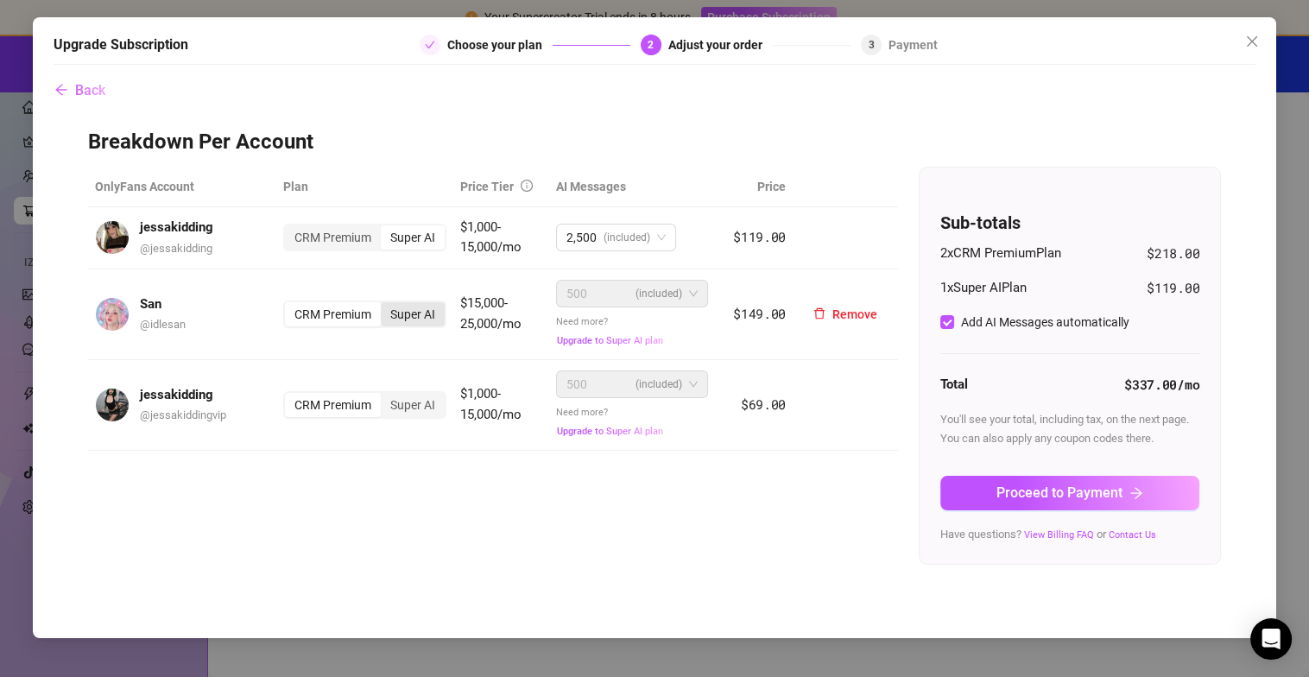
click at [405, 304] on div "Super AI" at bounding box center [413, 314] width 64 height 24
click at [385, 305] on input "Super AI" at bounding box center [385, 305] width 0 height 0
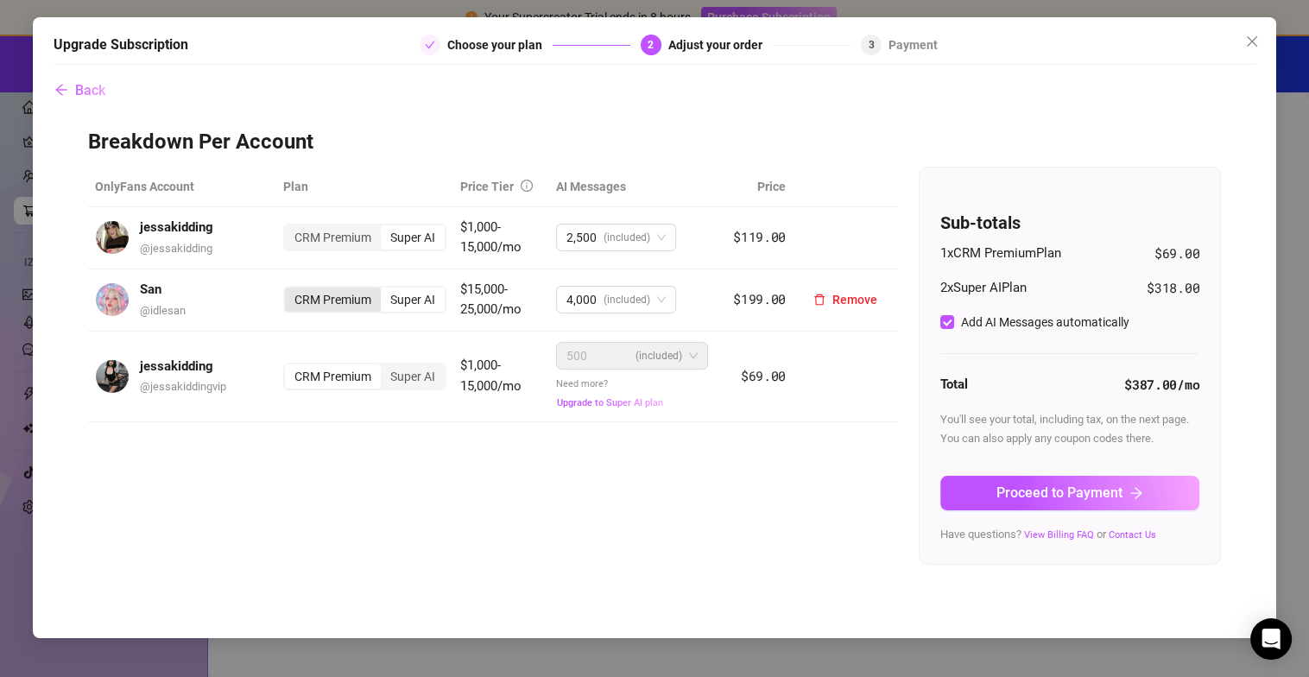
click at [331, 295] on div "CRM Premium" at bounding box center [333, 300] width 96 height 24
click at [289, 290] on input "CRM Premium" at bounding box center [289, 290] width 0 height 0
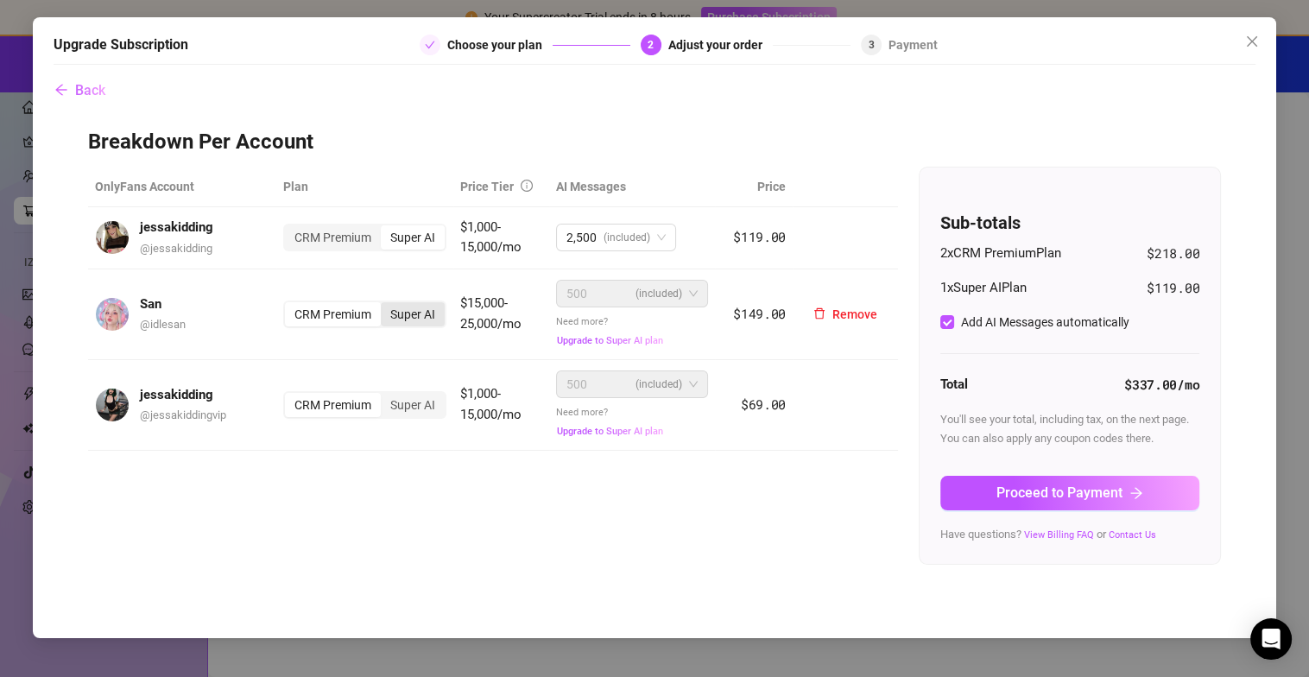
click at [404, 308] on div "Super AI" at bounding box center [413, 314] width 64 height 24
click at [385, 305] on input "Super AI" at bounding box center [385, 305] width 0 height 0
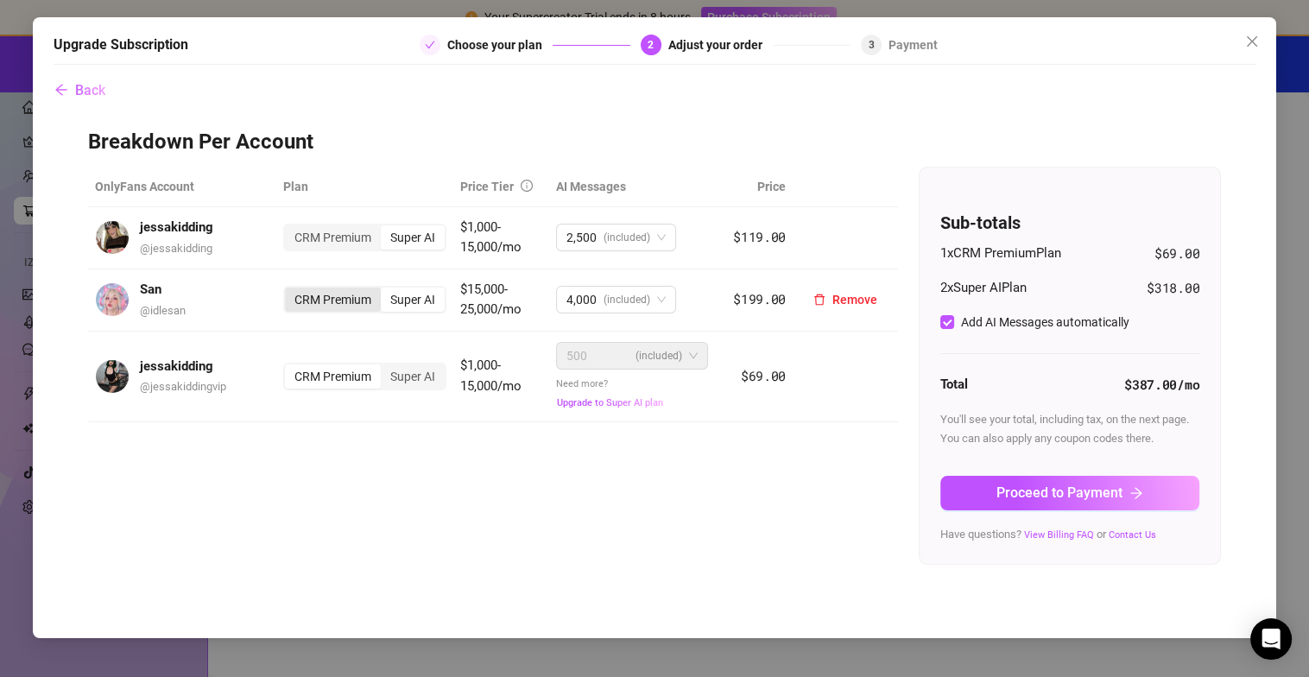
click at [323, 295] on div "CRM Premium" at bounding box center [333, 300] width 96 height 24
click at [289, 290] on input "CRM Premium" at bounding box center [289, 290] width 0 height 0
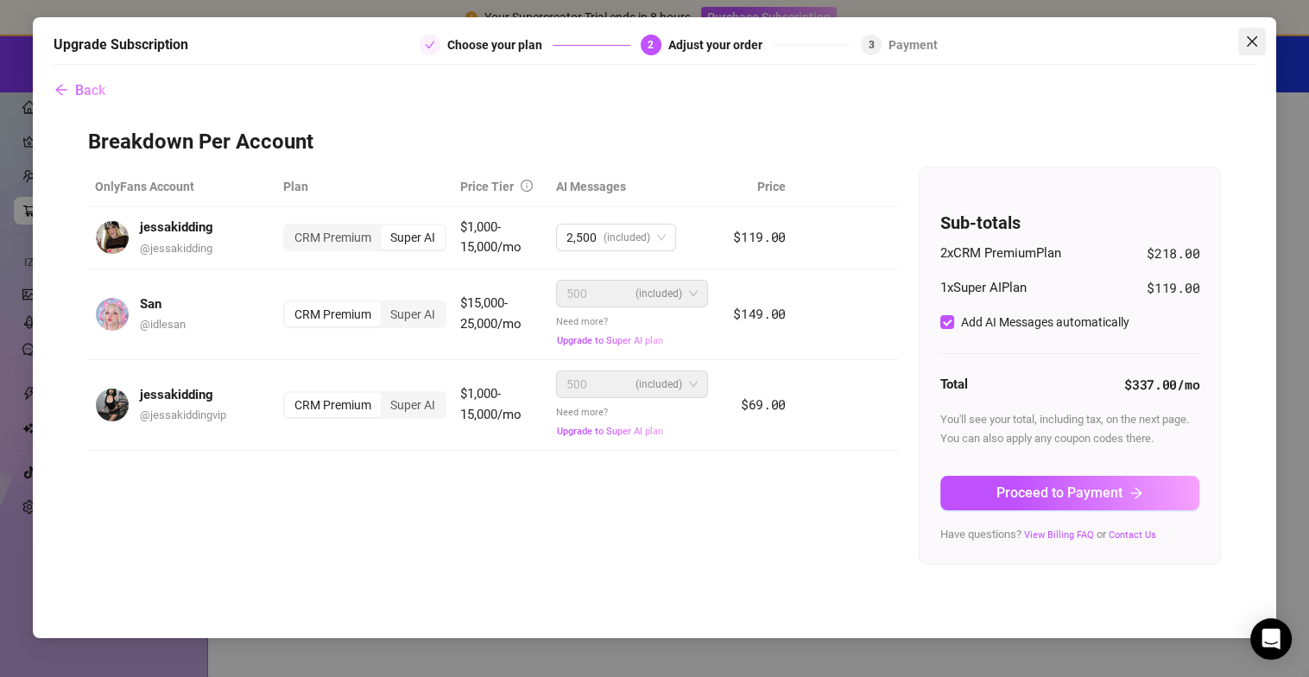
click at [1252, 36] on icon "close" at bounding box center [1253, 42] width 14 height 14
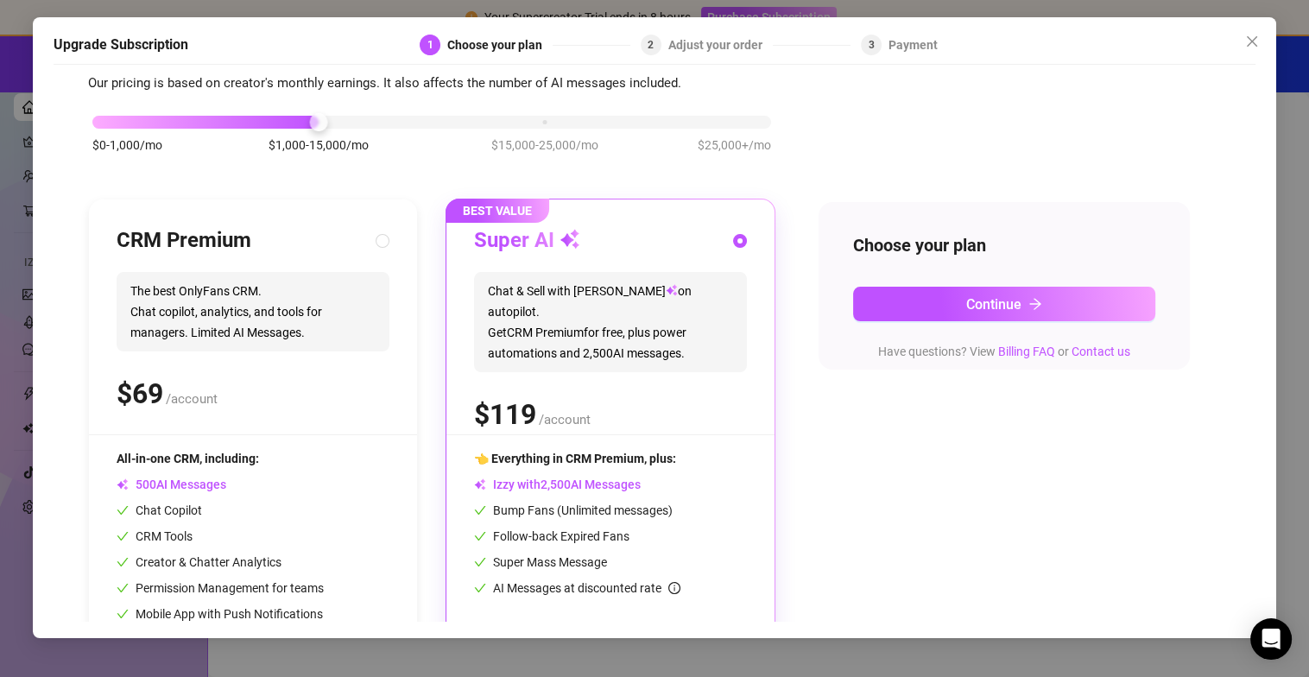
scroll to position [86, 0]
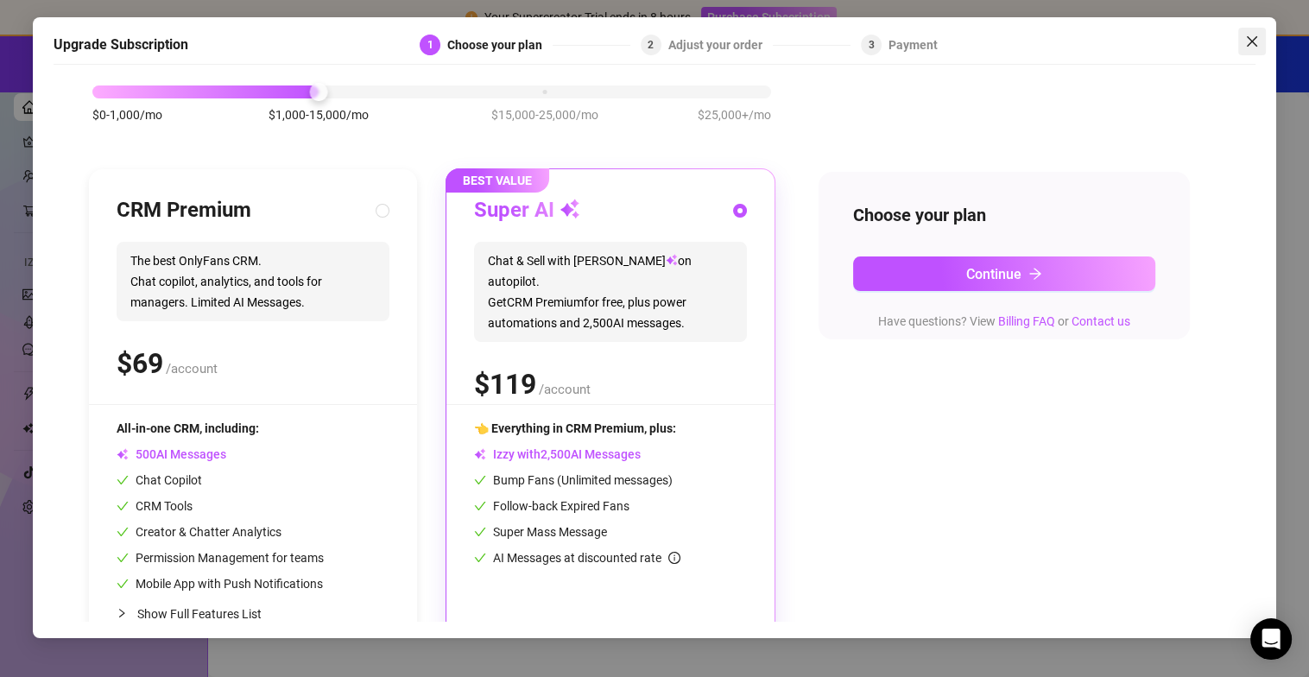
click at [1254, 39] on icon "close" at bounding box center [1252, 40] width 10 height 10
